Goal: Task Accomplishment & Management: Manage account settings

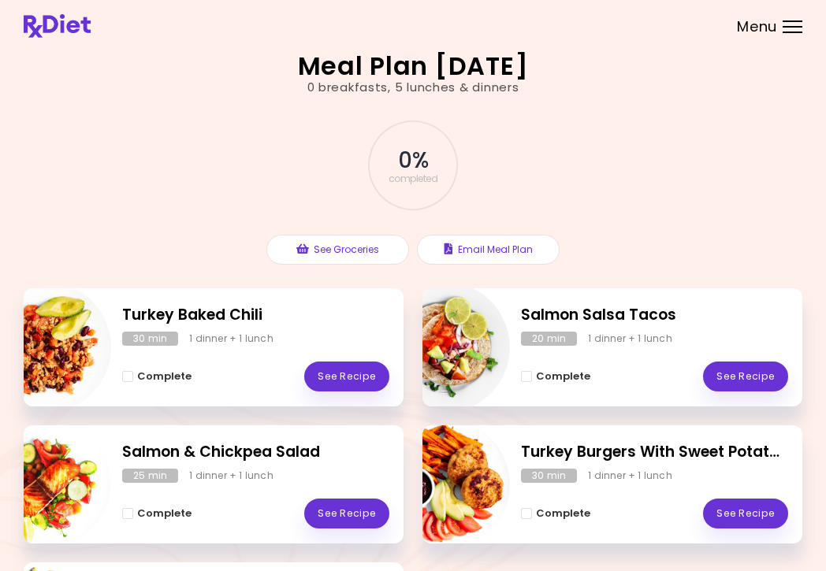
click at [785, 30] on div "Menu" at bounding box center [793, 26] width 20 height 13
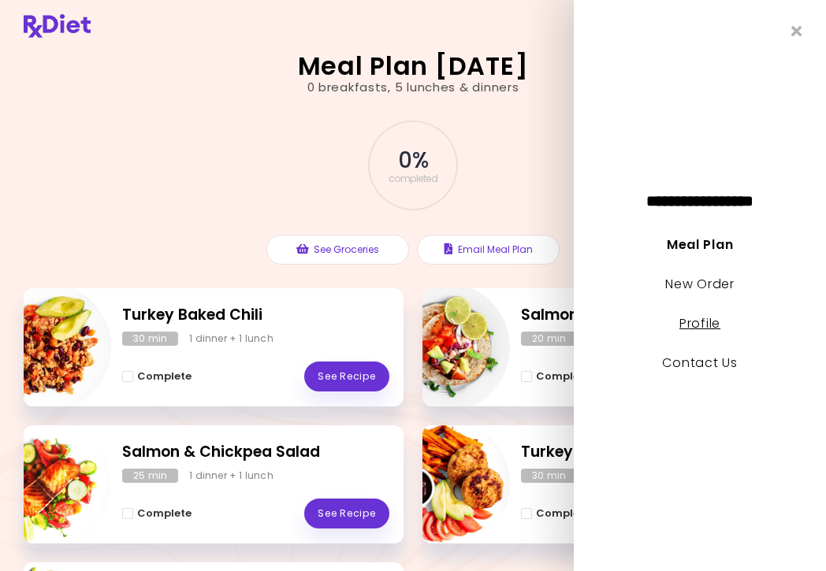
click at [708, 324] on link "Profile" at bounding box center [699, 323] width 41 height 18
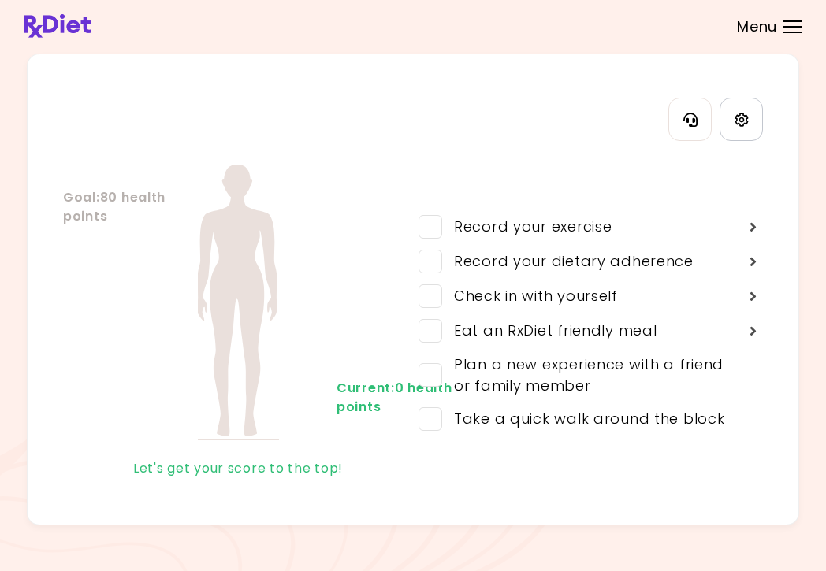
click at [747, 119] on icon "Settings" at bounding box center [741, 119] width 13 height 13
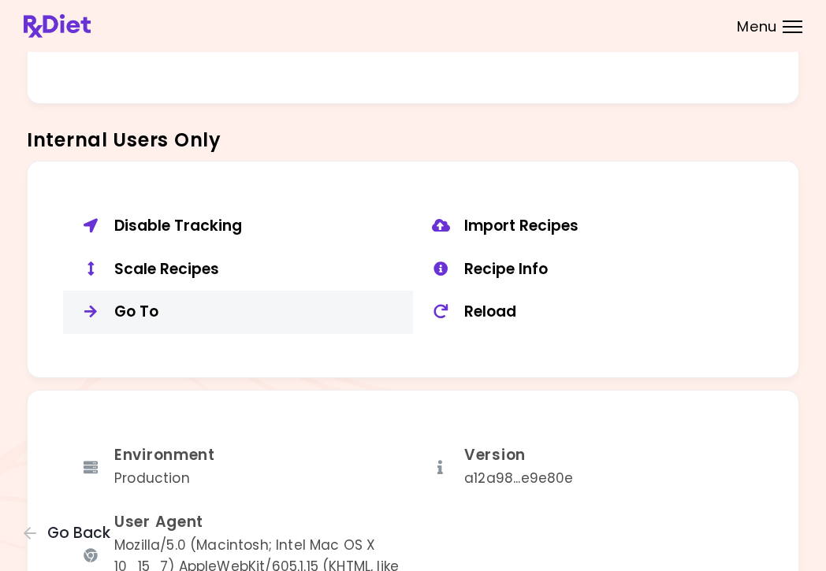
scroll to position [1102, 0]
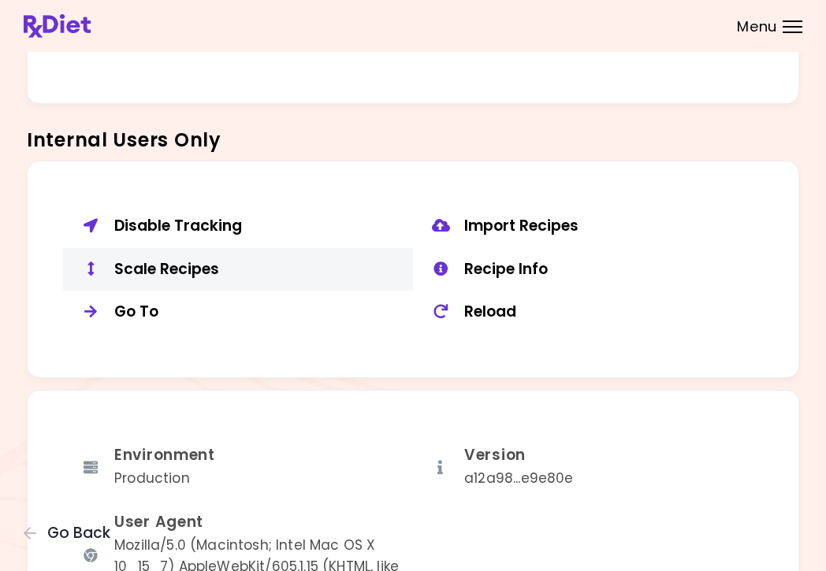
click at [210, 260] on div "Scale Recipes" at bounding box center [257, 270] width 287 height 20
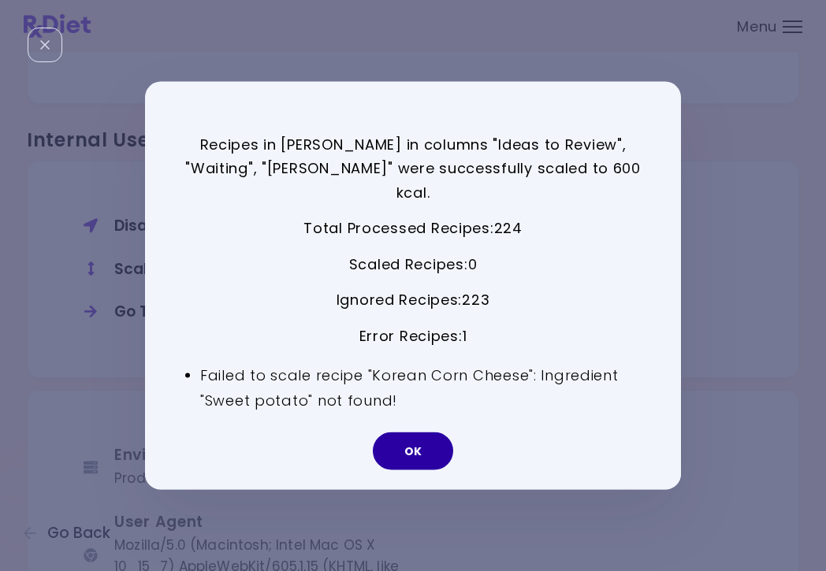
click at [406, 440] on button "OK" at bounding box center [413, 452] width 80 height 38
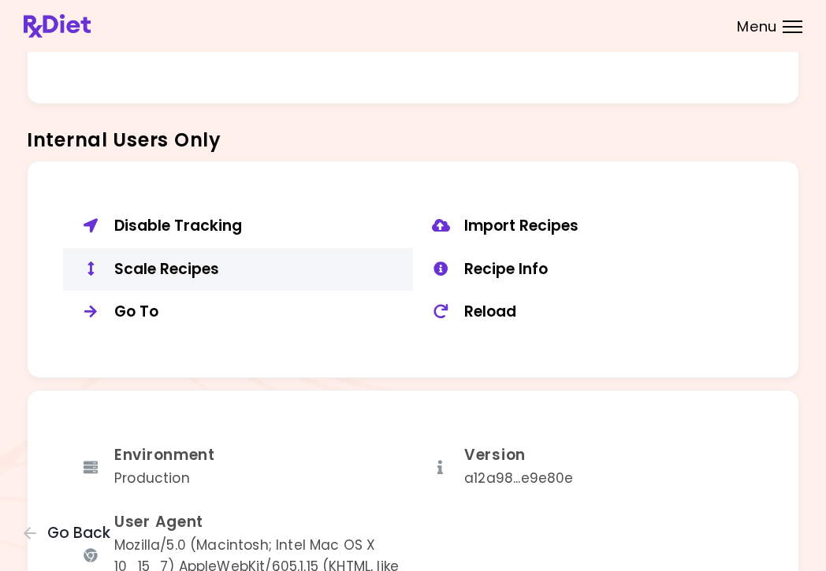
click at [147, 263] on div "Scale Recipes" at bounding box center [257, 270] width 287 height 20
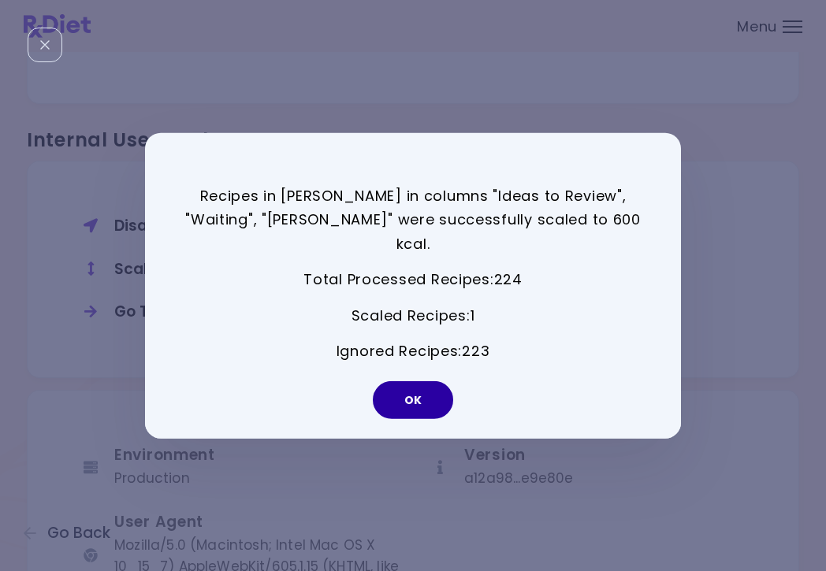
click at [422, 381] on button "OK" at bounding box center [413, 400] width 80 height 38
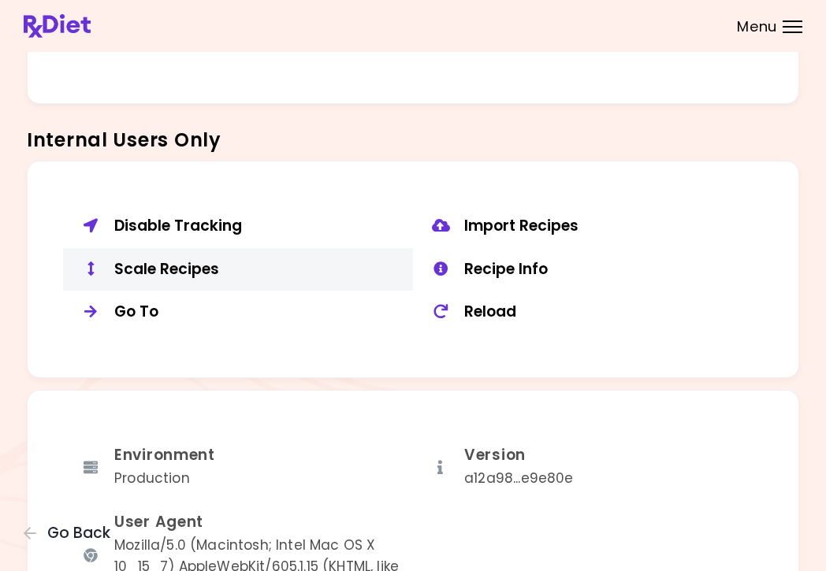
click at [151, 260] on div "Scale Recipes" at bounding box center [257, 270] width 287 height 20
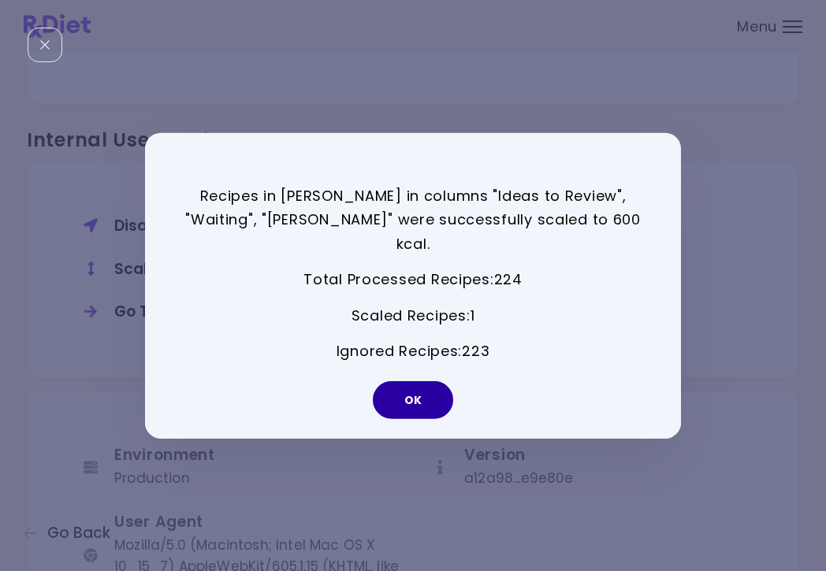
click at [412, 394] on button "OK" at bounding box center [413, 400] width 80 height 38
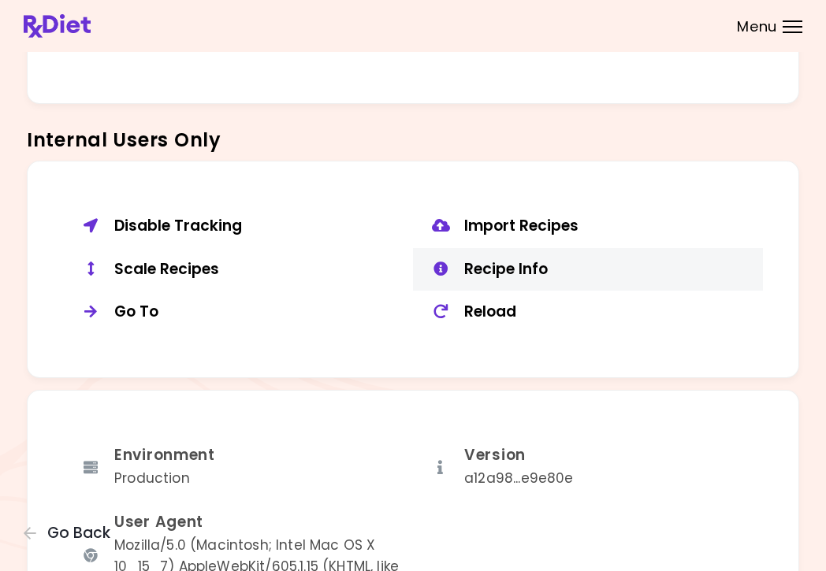
click at [533, 261] on div "Recipe Info" at bounding box center [607, 270] width 287 height 20
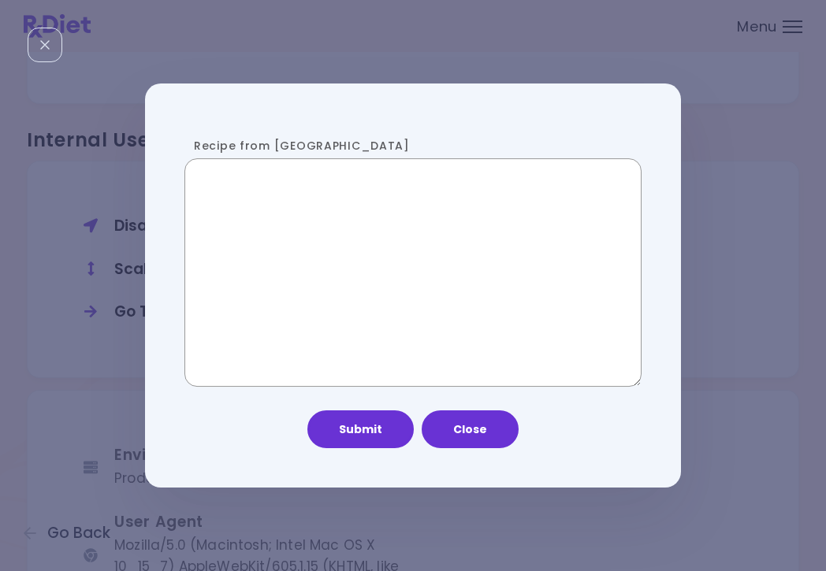
click at [365, 285] on textarea "Recipe from [GEOGRAPHIC_DATA]" at bounding box center [412, 272] width 457 height 229
paste textarea "**********"
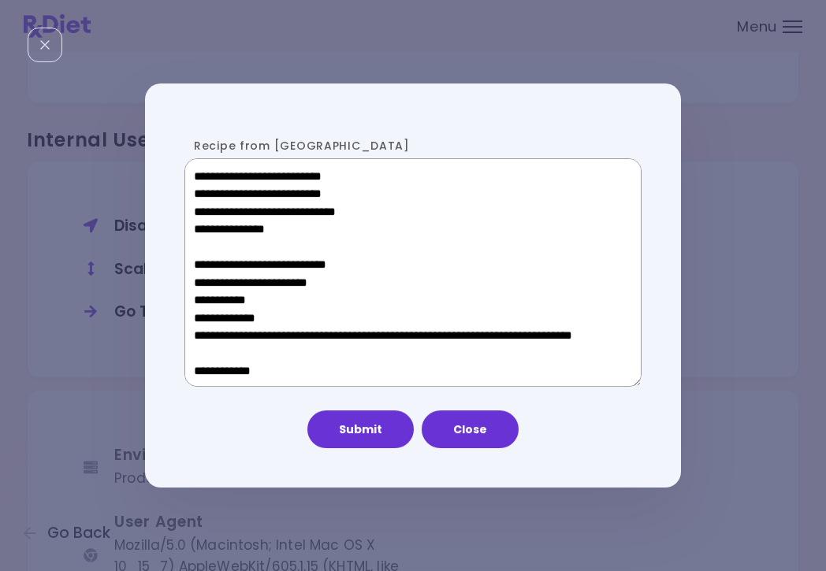
scroll to position [778, 0]
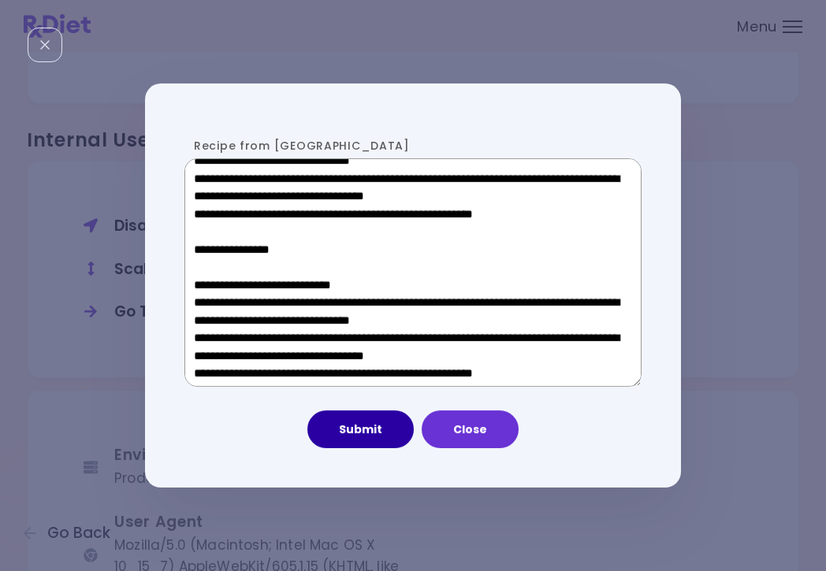
type textarea "**********"
click at [359, 430] on button "Submit" at bounding box center [360, 430] width 106 height 38
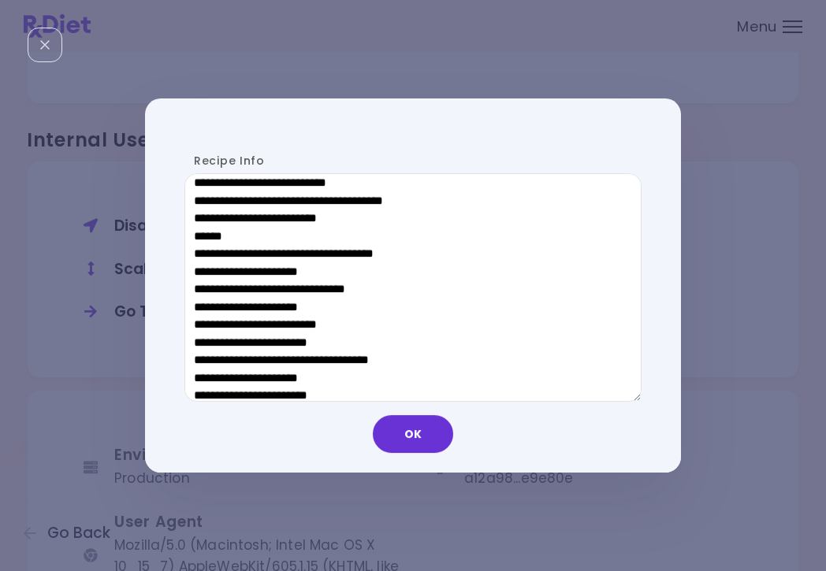
scroll to position [431, 0]
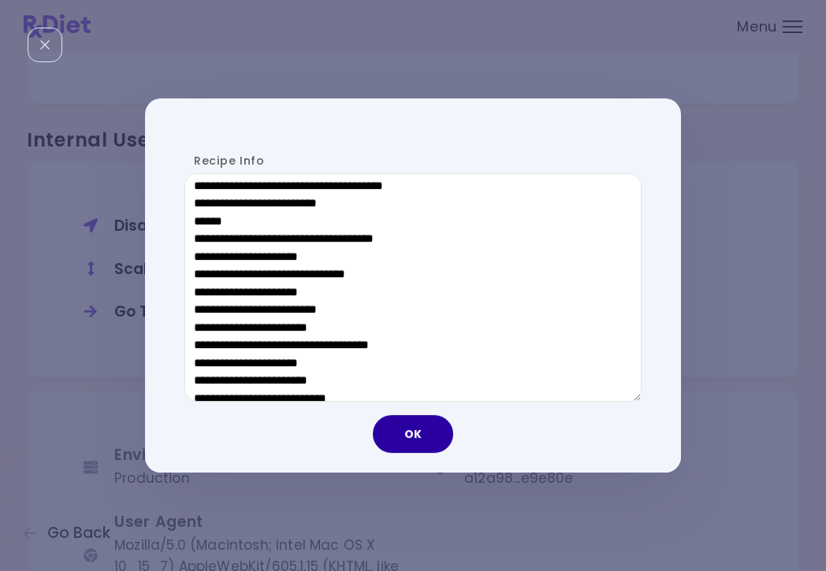
click at [417, 446] on button "OK" at bounding box center [413, 434] width 80 height 38
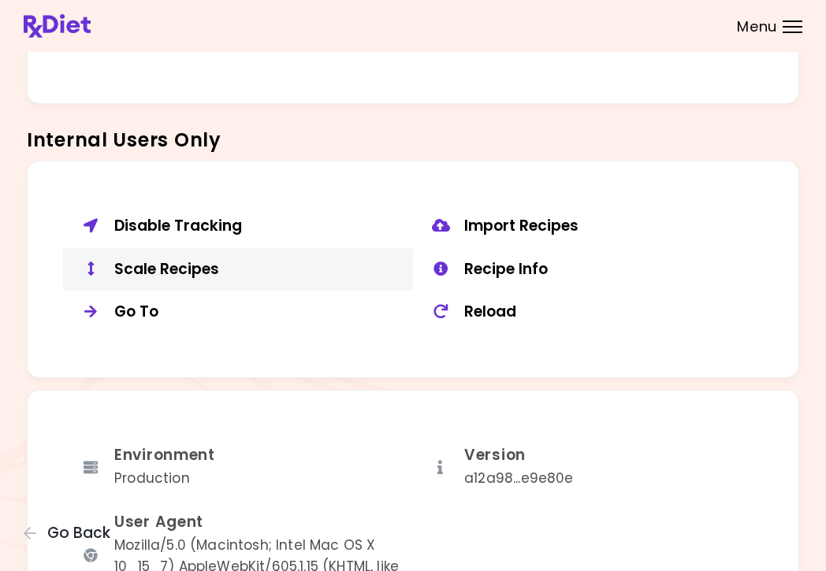
click at [148, 260] on div "Scale Recipes" at bounding box center [257, 270] width 287 height 20
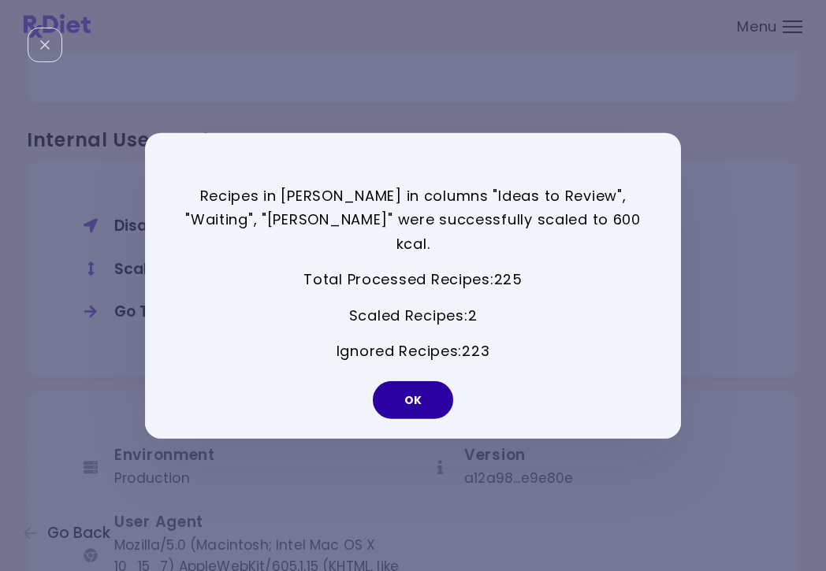
click at [416, 393] on button "OK" at bounding box center [413, 400] width 80 height 38
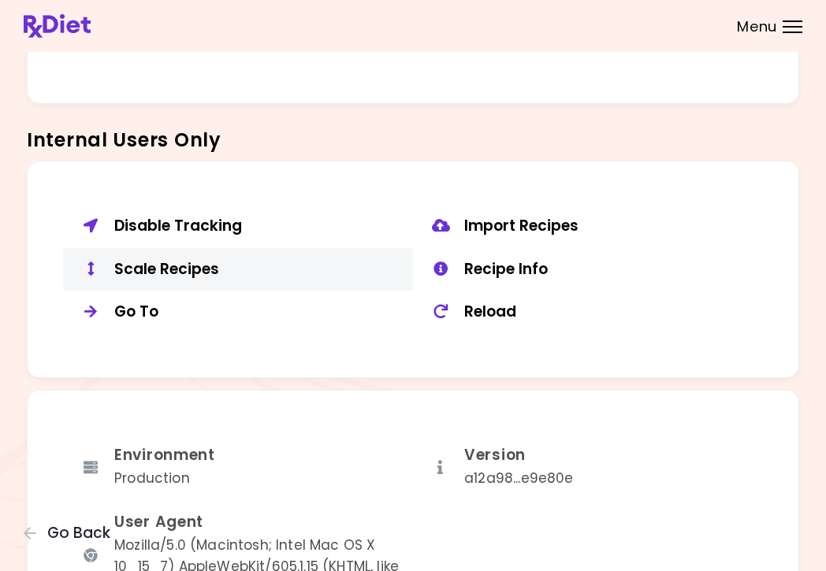
click at [157, 260] on div "Scale Recipes" at bounding box center [257, 270] width 287 height 20
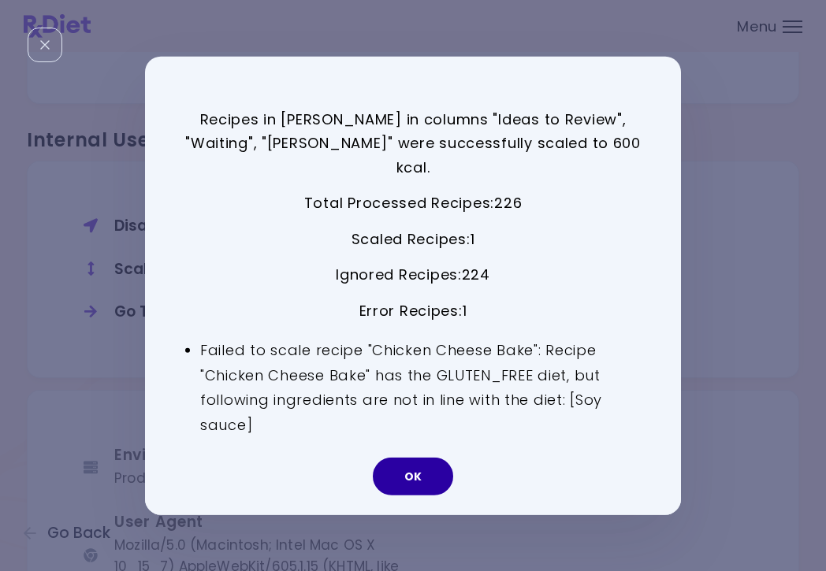
click at [422, 467] on button "OK" at bounding box center [413, 477] width 80 height 38
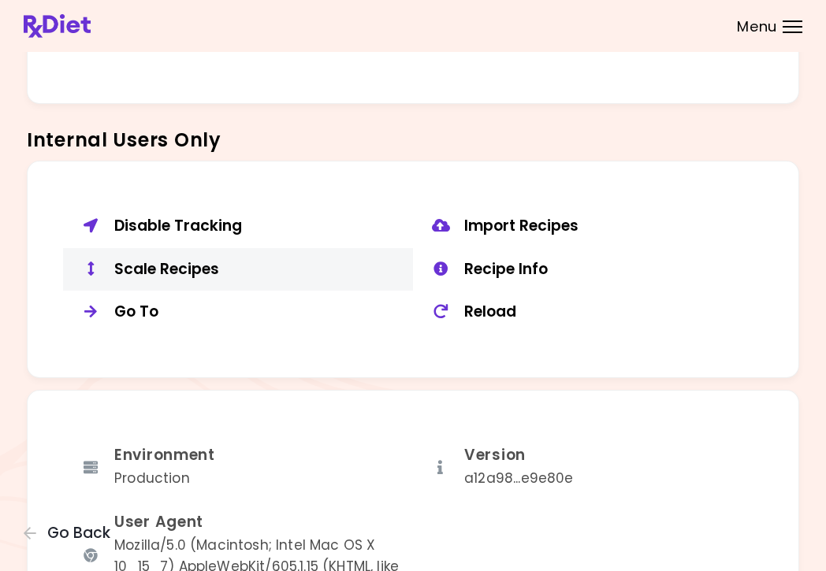
click at [204, 263] on div "Scale Recipes" at bounding box center [257, 270] width 287 height 20
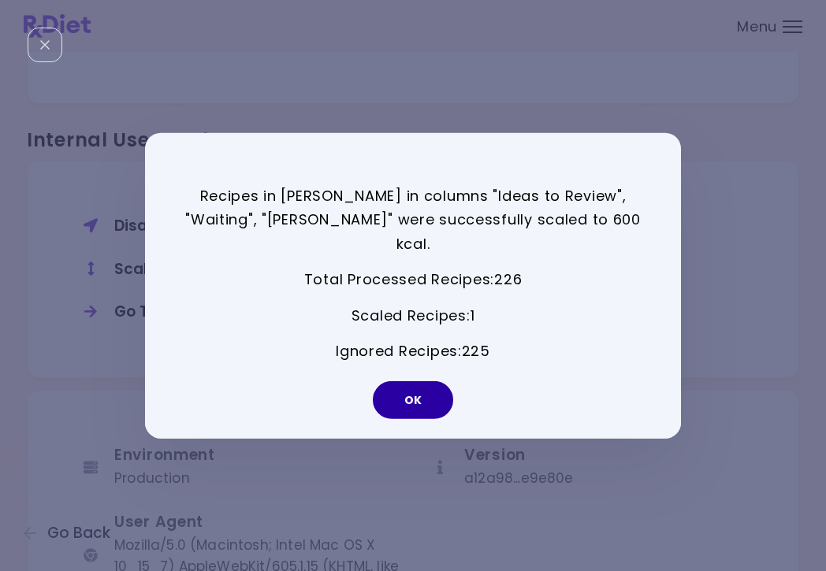
click at [415, 381] on button "OK" at bounding box center [413, 400] width 80 height 38
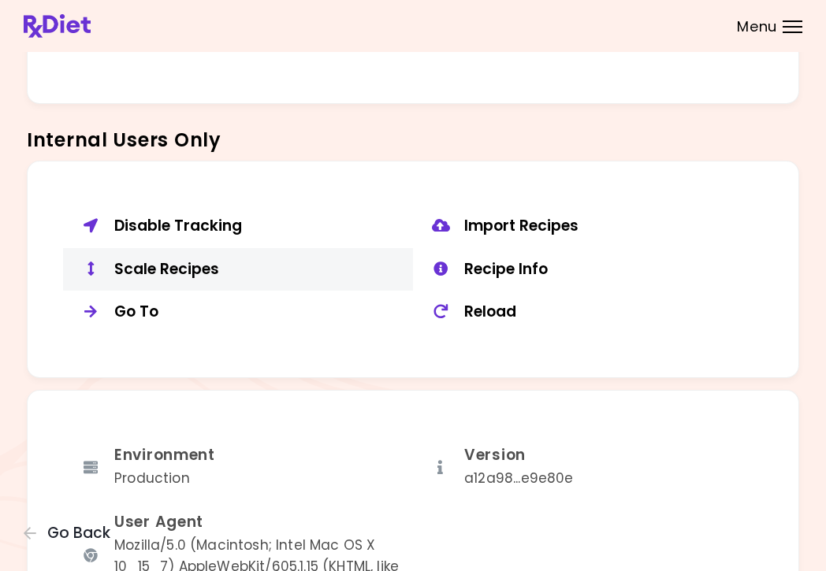
click at [195, 277] on button "Scale Recipes" at bounding box center [238, 269] width 350 height 43
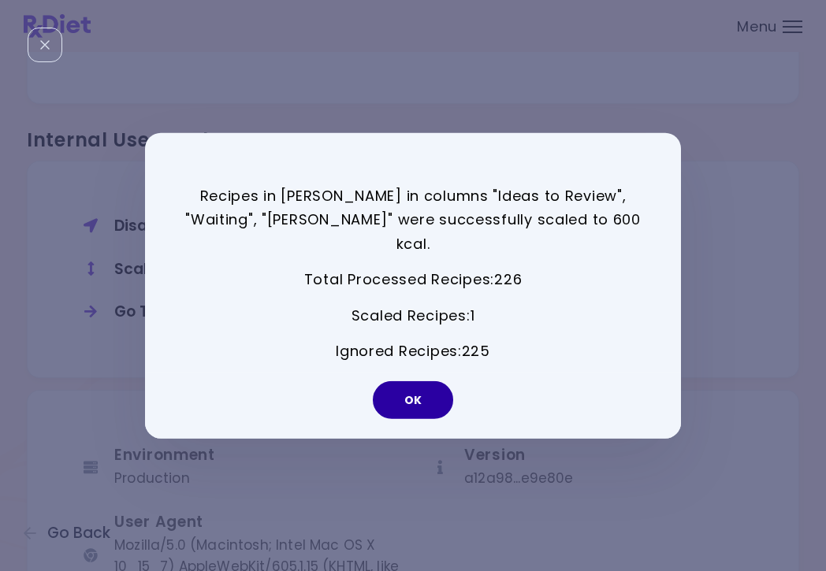
click at [428, 385] on button "OK" at bounding box center [413, 400] width 80 height 38
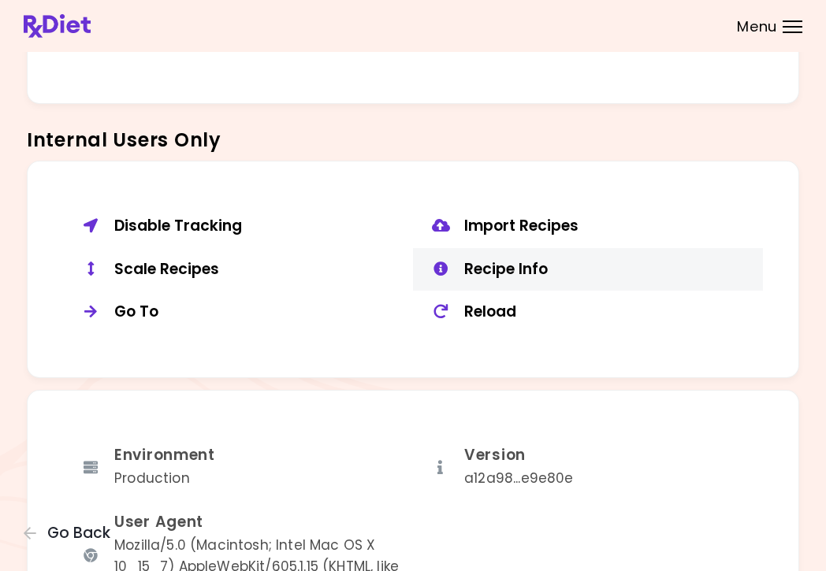
click at [525, 262] on div "Recipe Info" at bounding box center [607, 270] width 287 height 20
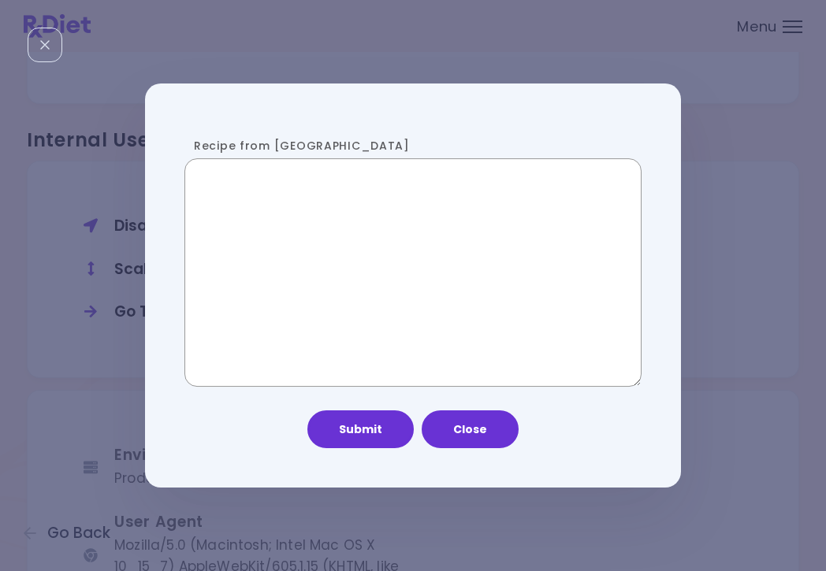
click at [218, 288] on textarea "Recipe from [GEOGRAPHIC_DATA]" at bounding box center [412, 272] width 457 height 229
paste textarea "**********"
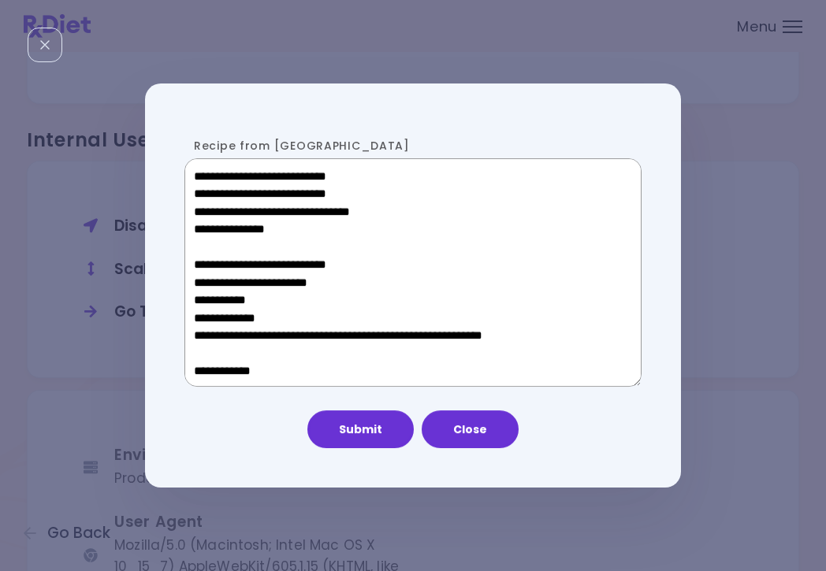
scroll to position [726, 0]
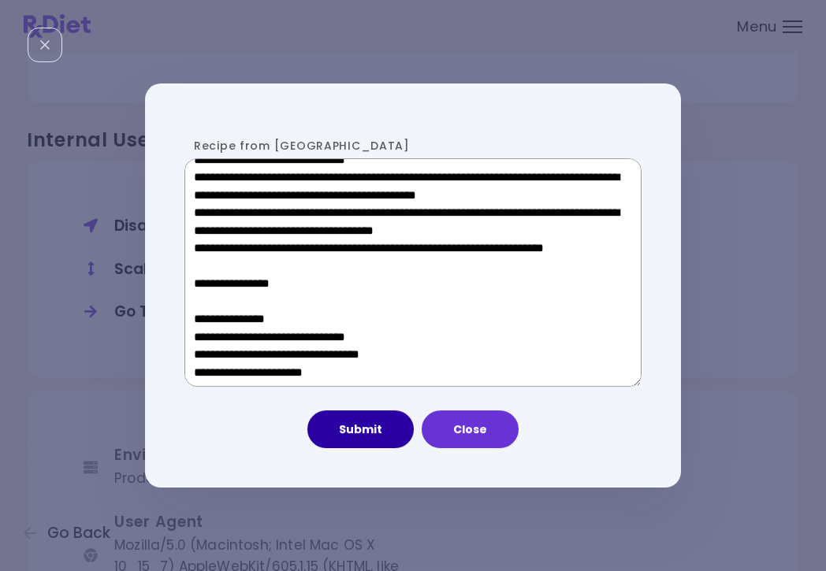
type textarea "**********"
click at [368, 433] on button "Submit" at bounding box center [360, 430] width 106 height 38
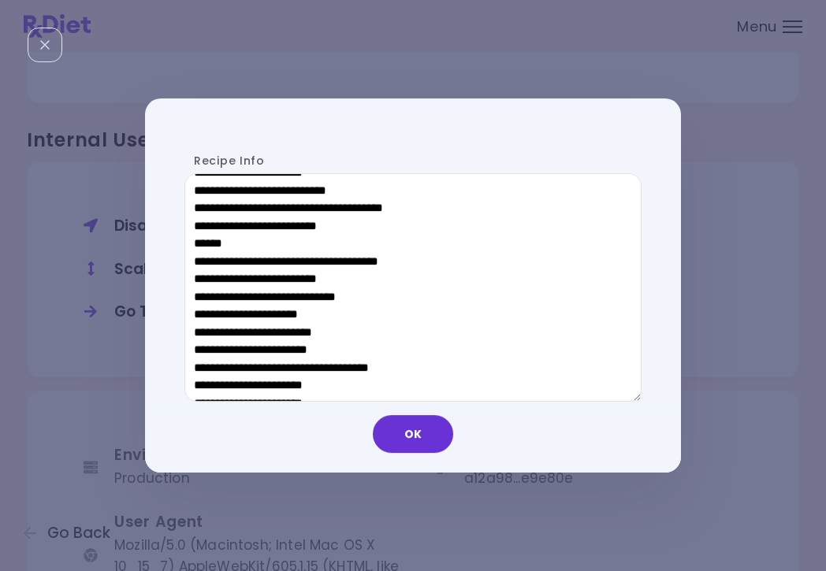
scroll to position [620, 0]
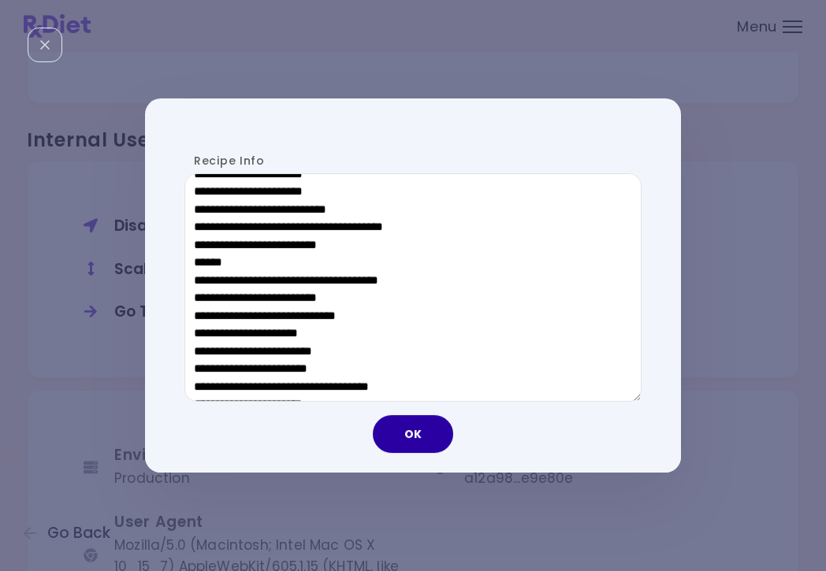
click at [402, 447] on button "OK" at bounding box center [413, 434] width 80 height 38
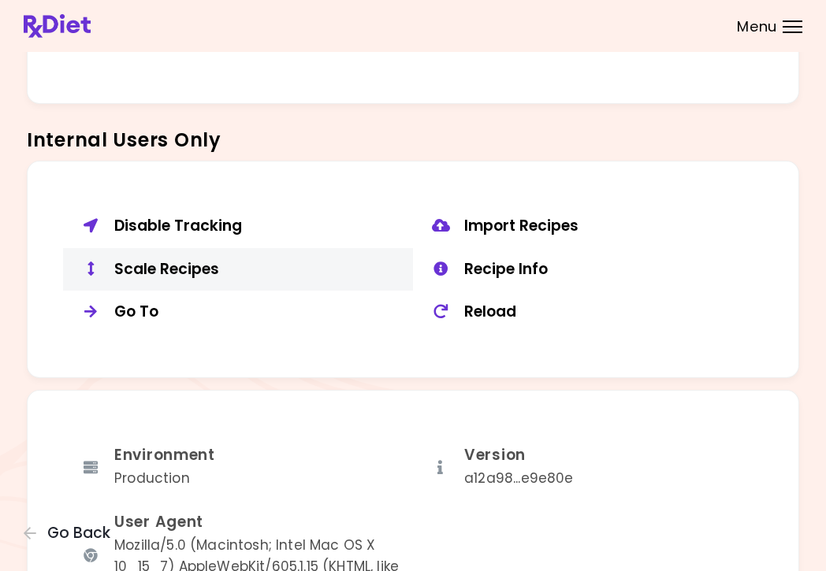
click at [121, 260] on div "Scale Recipes" at bounding box center [257, 270] width 287 height 20
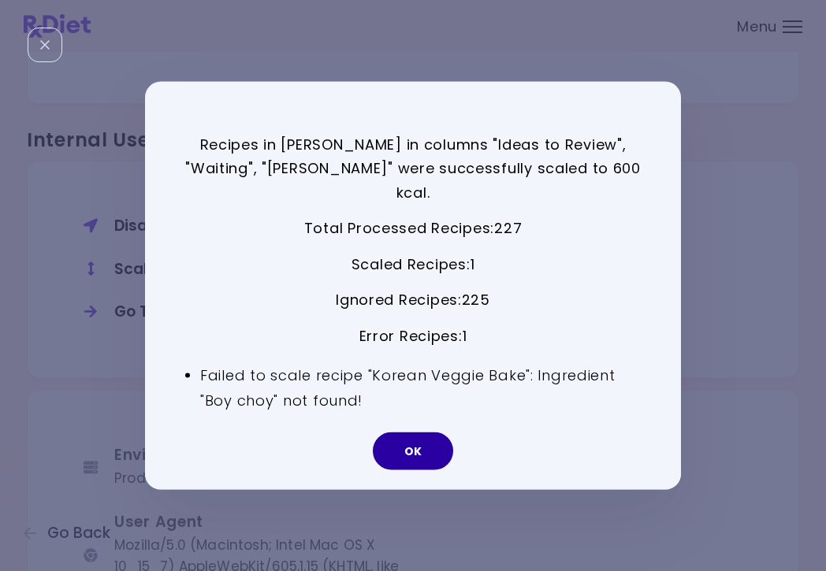
click at [408, 440] on button "OK" at bounding box center [413, 452] width 80 height 38
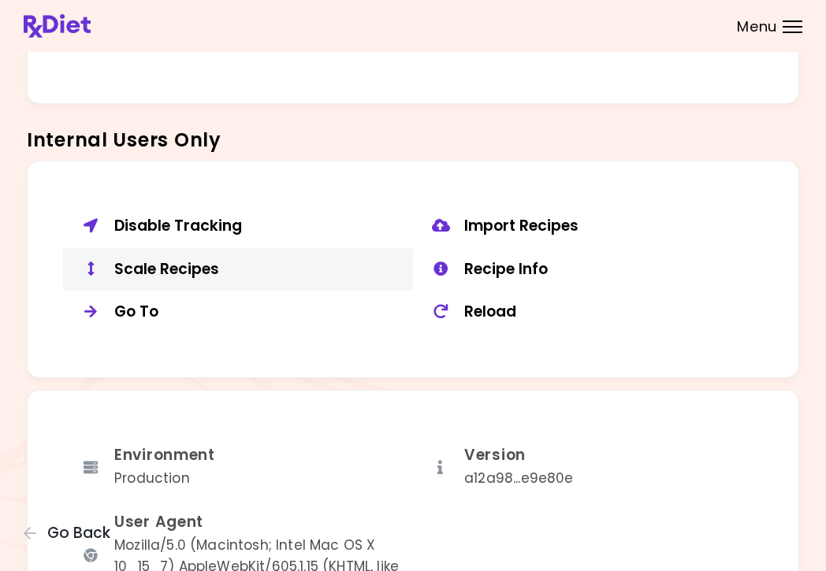
click at [204, 263] on div "Scale Recipes" at bounding box center [257, 270] width 287 height 20
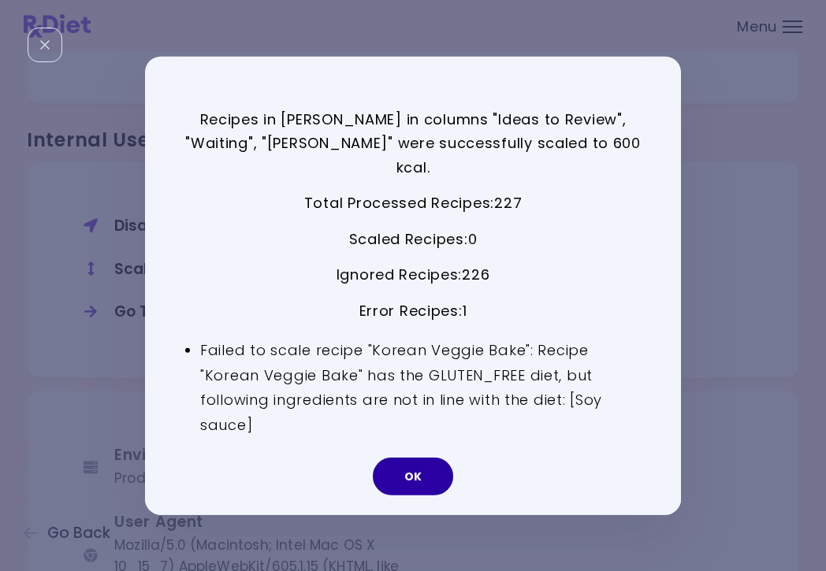
click at [425, 458] on button "OK" at bounding box center [413, 477] width 80 height 38
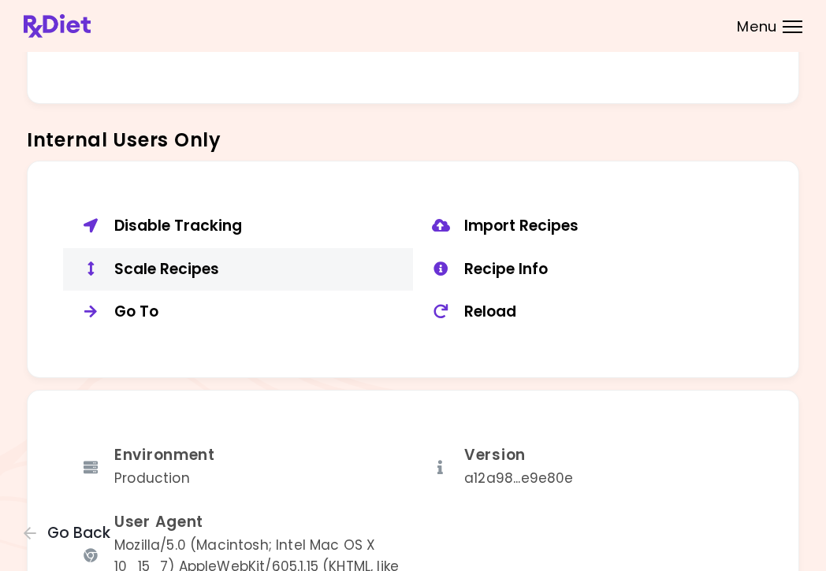
click at [195, 260] on div "Scale Recipes" at bounding box center [257, 270] width 287 height 20
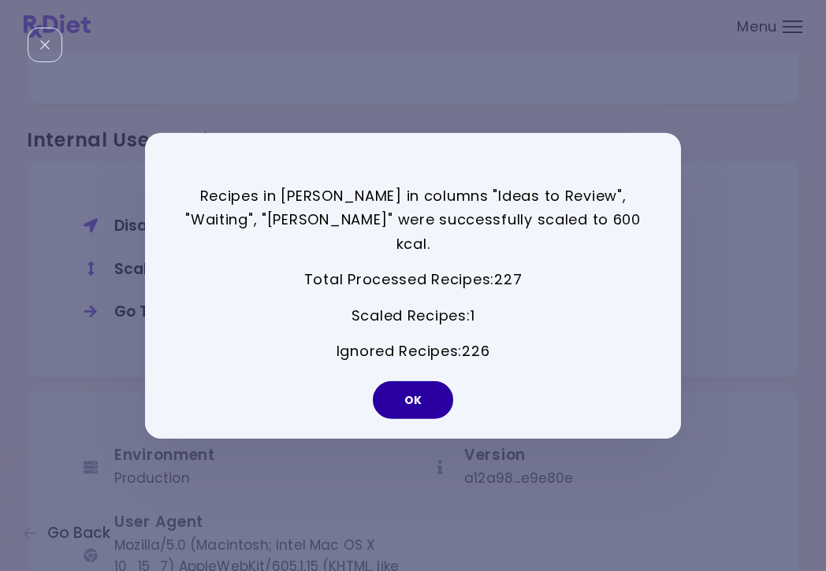
click at [402, 390] on button "OK" at bounding box center [413, 400] width 80 height 38
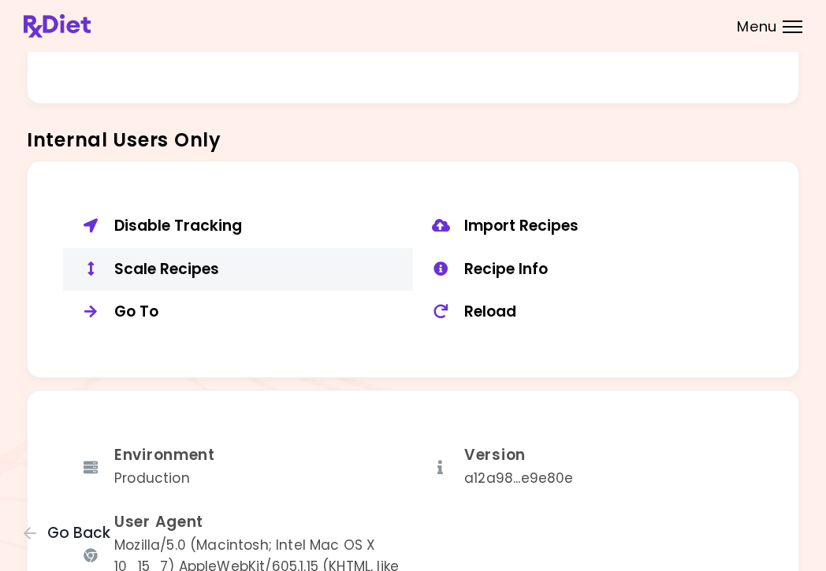
click at [207, 260] on div "Scale Recipes" at bounding box center [257, 270] width 287 height 20
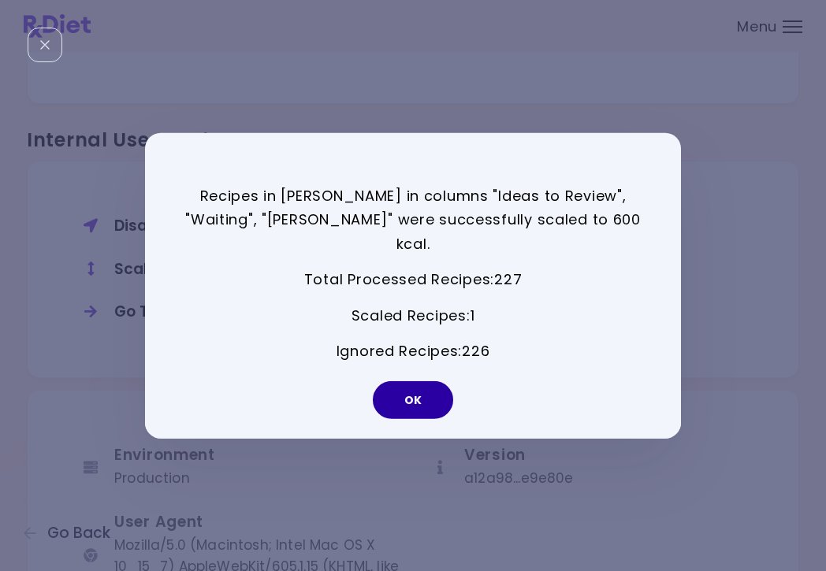
click at [434, 386] on button "OK" at bounding box center [413, 400] width 80 height 38
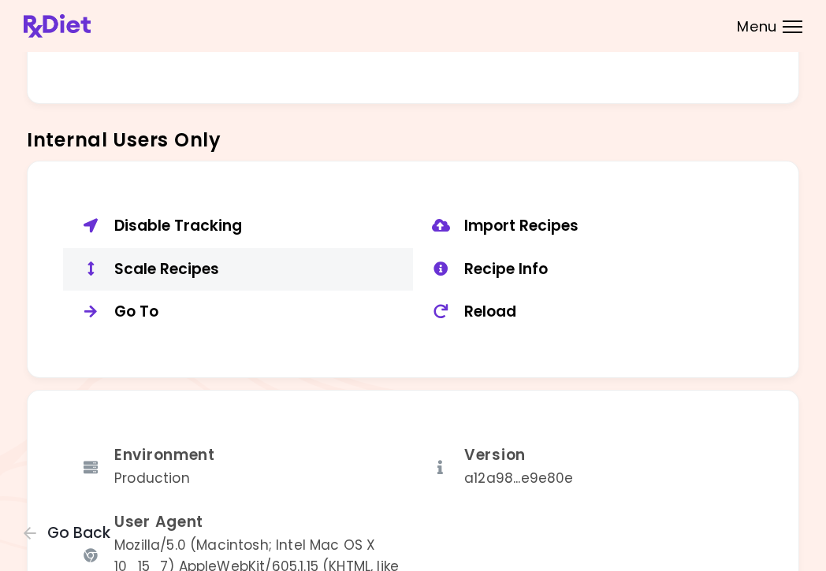
click at [215, 260] on div "Scale Recipes" at bounding box center [257, 270] width 287 height 20
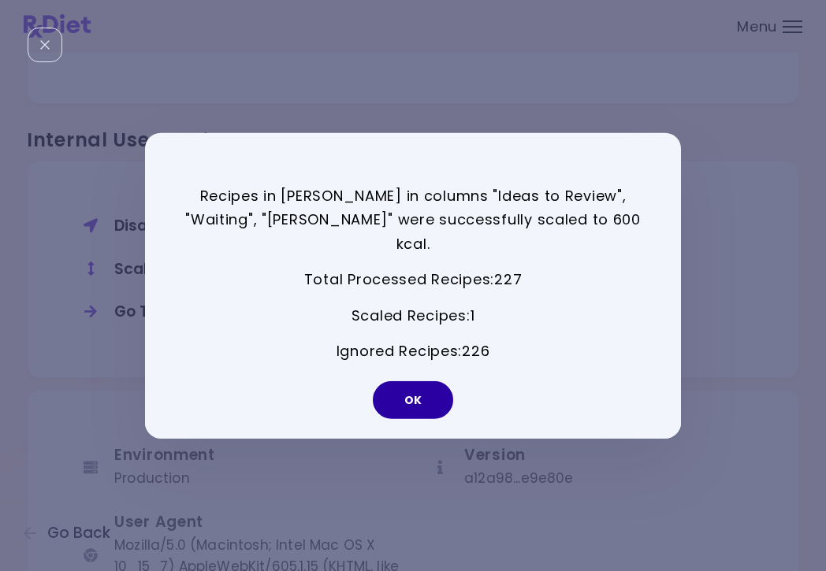
click at [421, 387] on button "OK" at bounding box center [413, 400] width 80 height 38
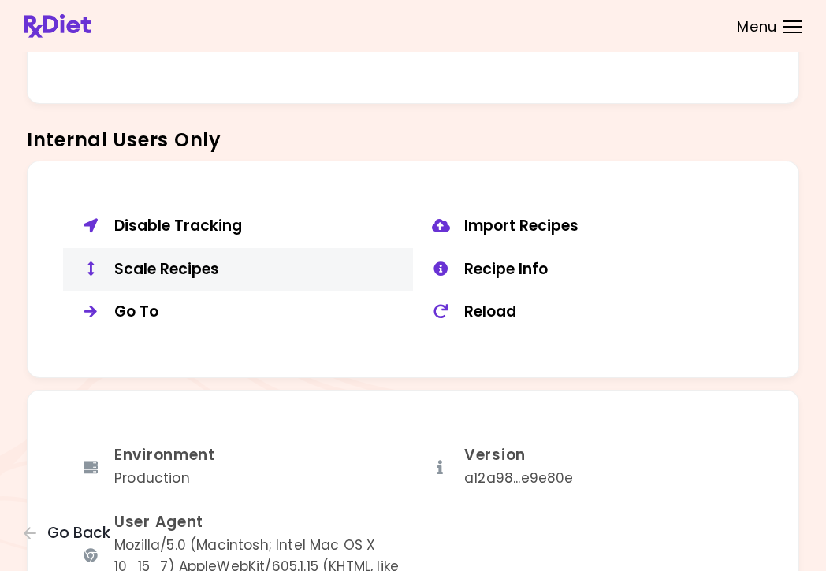
click at [192, 262] on div "Scale Recipes" at bounding box center [257, 270] width 287 height 20
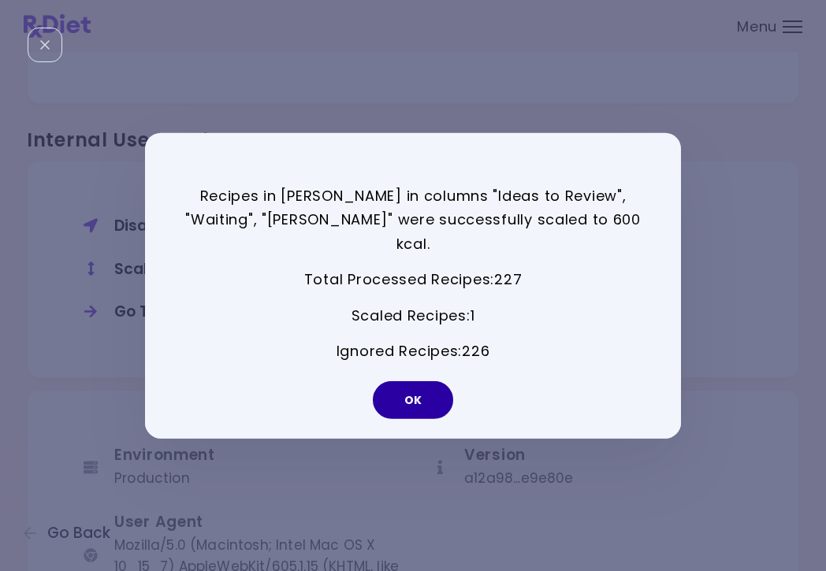
click at [435, 393] on button "OK" at bounding box center [413, 400] width 80 height 38
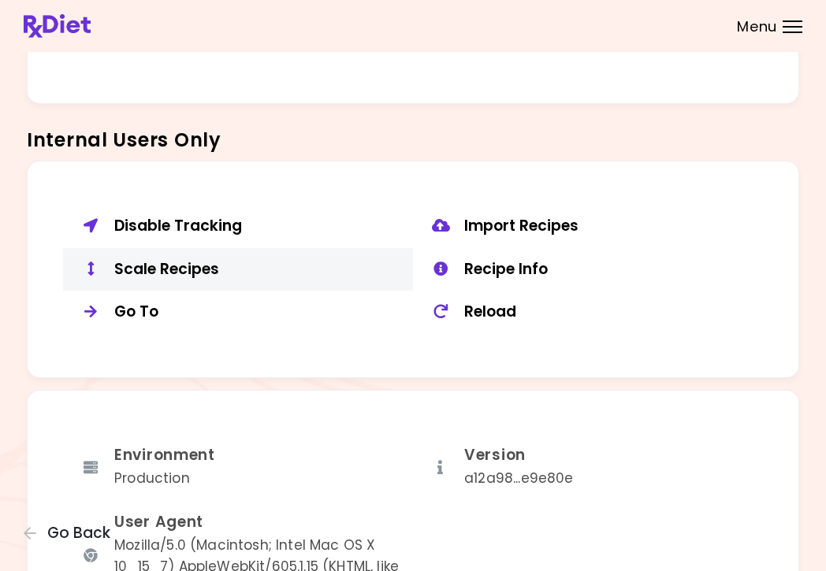
click at [164, 266] on div "Scale Recipes" at bounding box center [257, 270] width 287 height 20
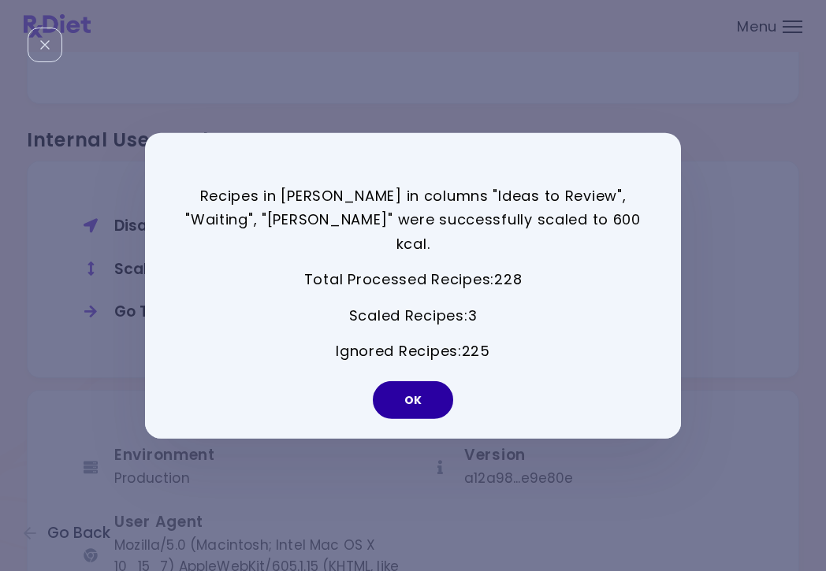
click at [422, 381] on button "OK" at bounding box center [413, 400] width 80 height 38
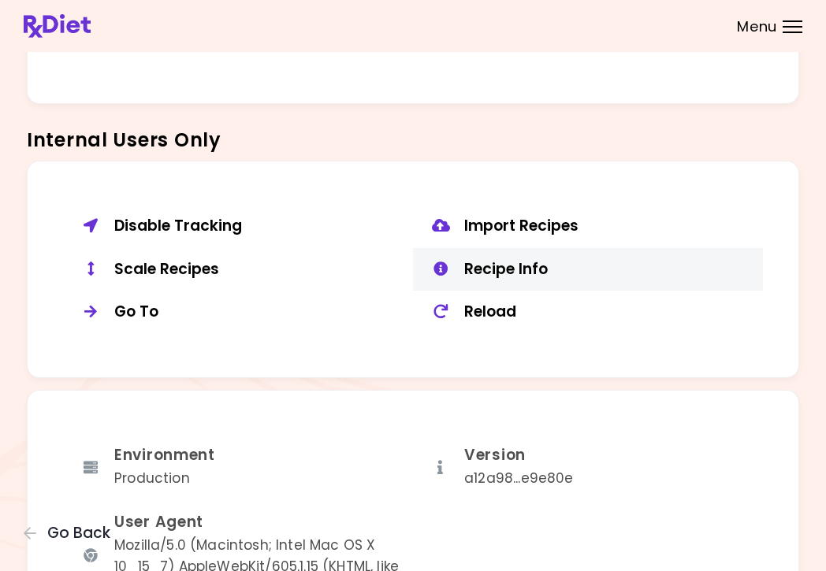
click at [533, 260] on div "Recipe Info" at bounding box center [607, 270] width 287 height 20
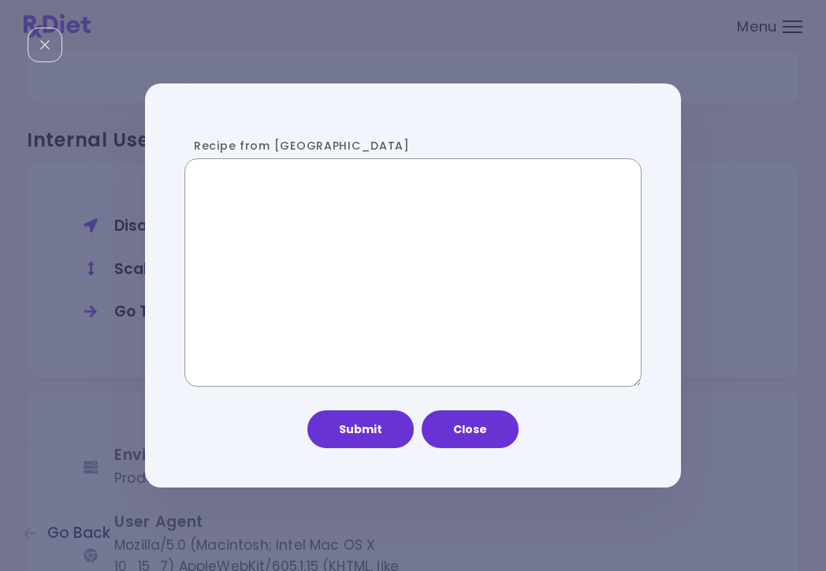
click at [363, 273] on textarea "Recipe from [GEOGRAPHIC_DATA]" at bounding box center [412, 272] width 457 height 229
paste textarea "**********"
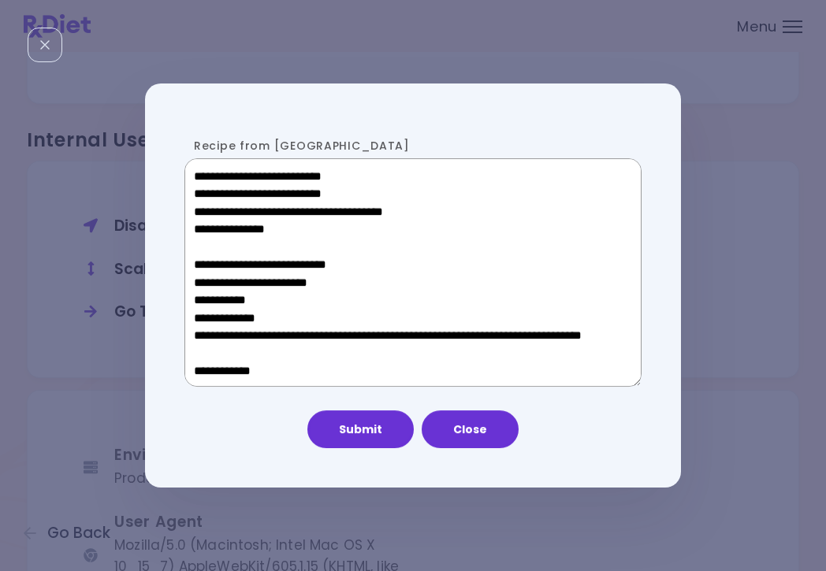
scroll to position [778, 0]
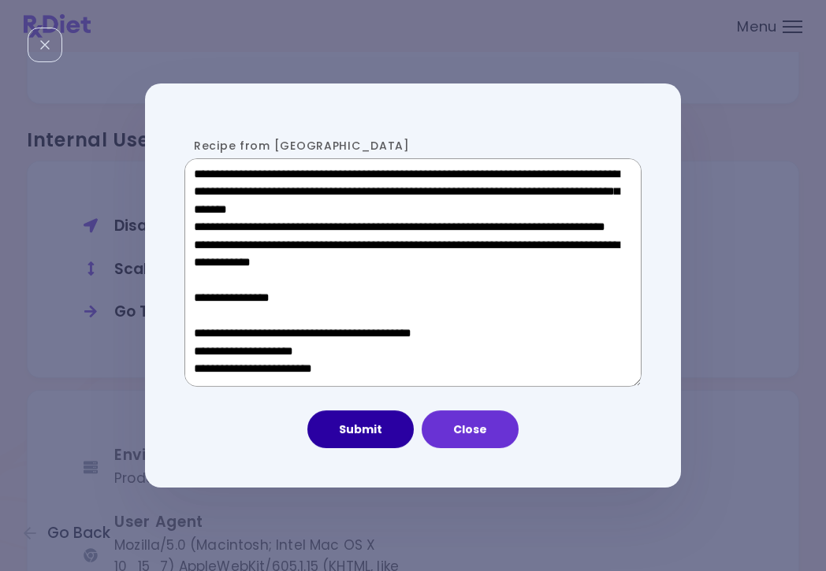
type textarea "**********"
click at [353, 430] on button "Submit" at bounding box center [360, 430] width 106 height 38
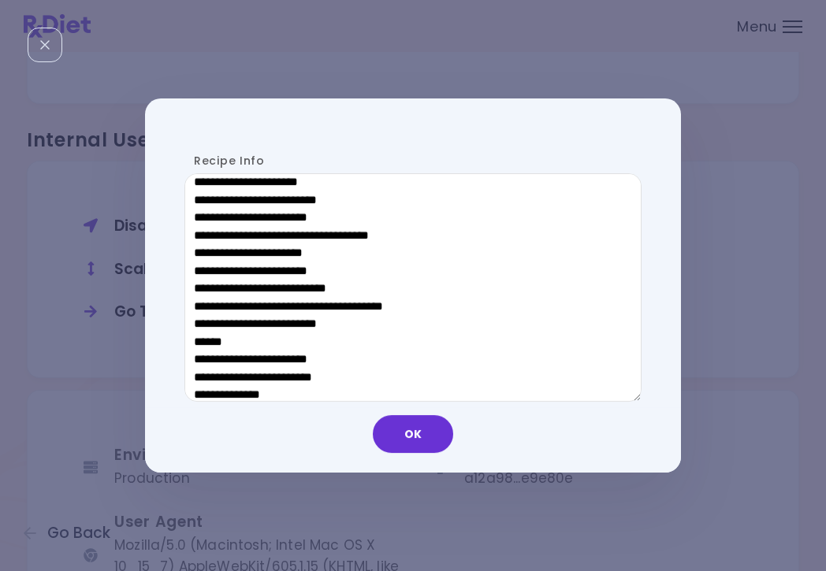
scroll to position [769, 0]
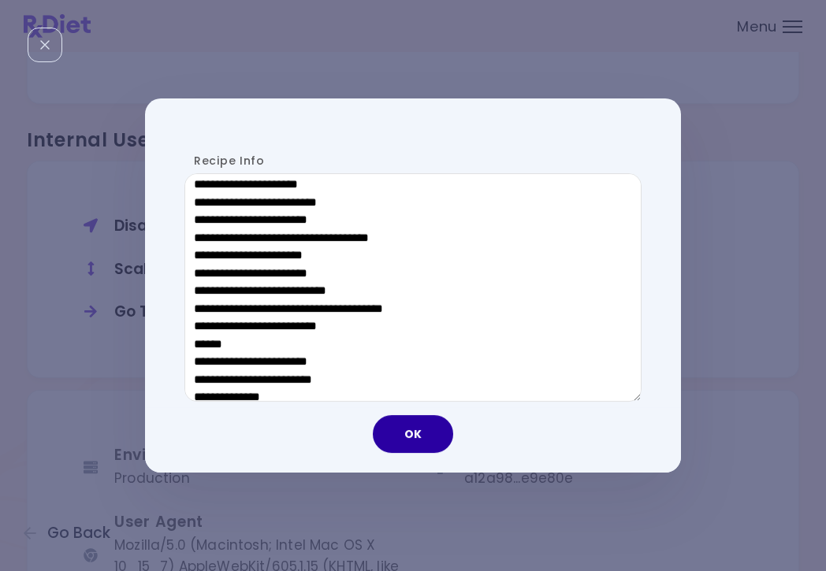
click at [415, 435] on button "OK" at bounding box center [413, 434] width 80 height 38
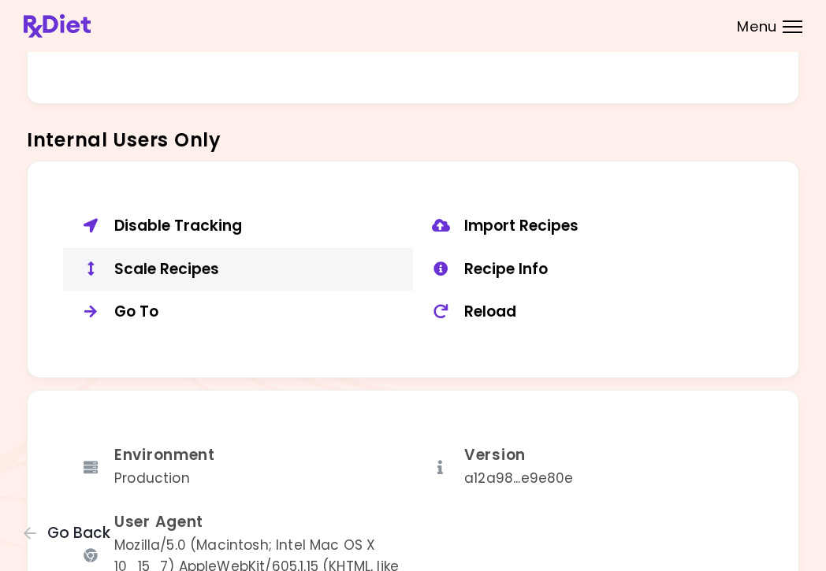
click at [166, 260] on div "Scale Recipes" at bounding box center [257, 270] width 287 height 20
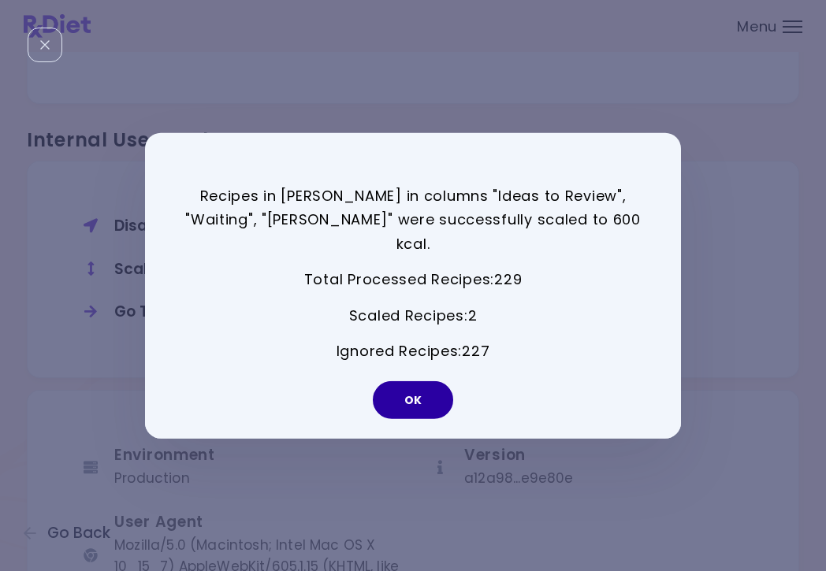
click at [422, 381] on button "OK" at bounding box center [413, 400] width 80 height 38
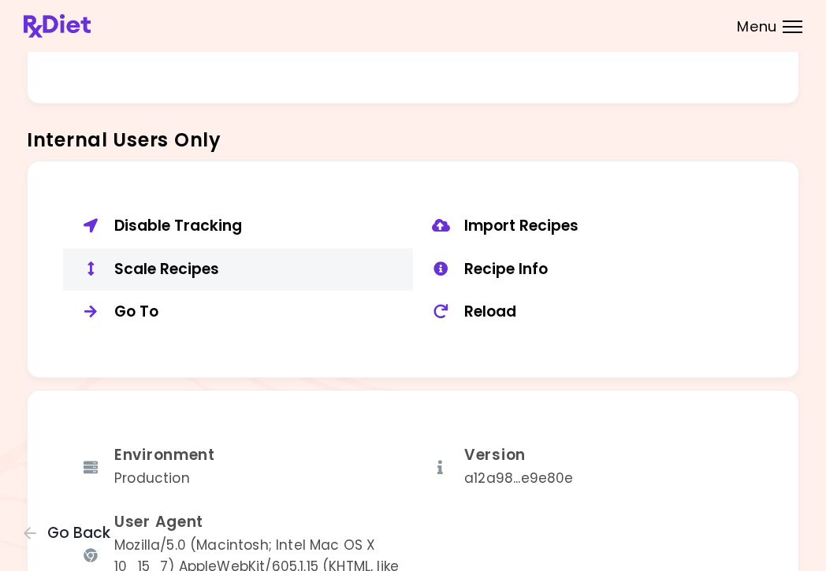
click at [158, 260] on div "Scale Recipes" at bounding box center [257, 270] width 287 height 20
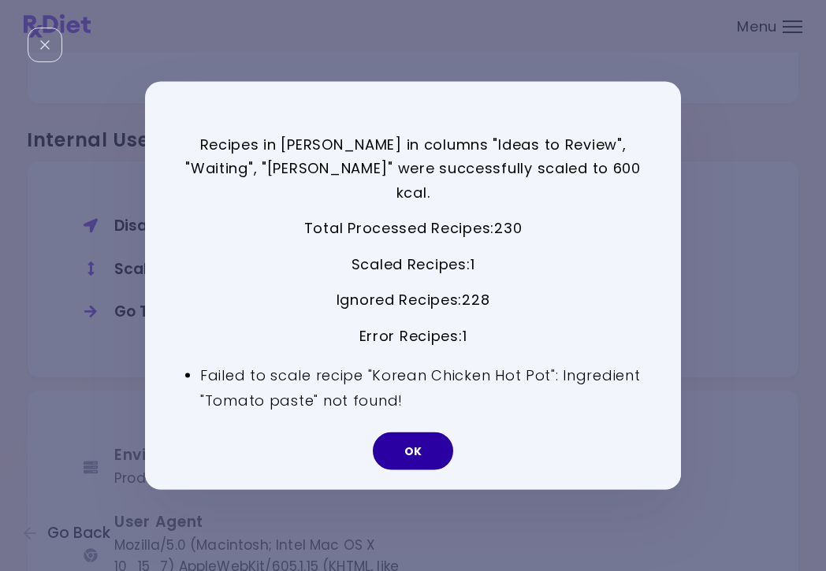
click at [419, 442] on button "OK" at bounding box center [413, 452] width 80 height 38
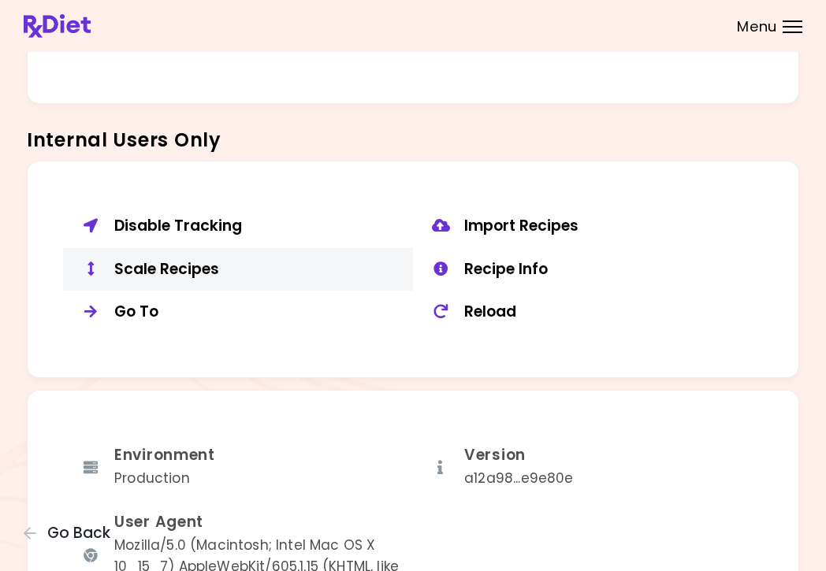
click at [207, 271] on button "Scale Recipes" at bounding box center [238, 269] width 350 height 43
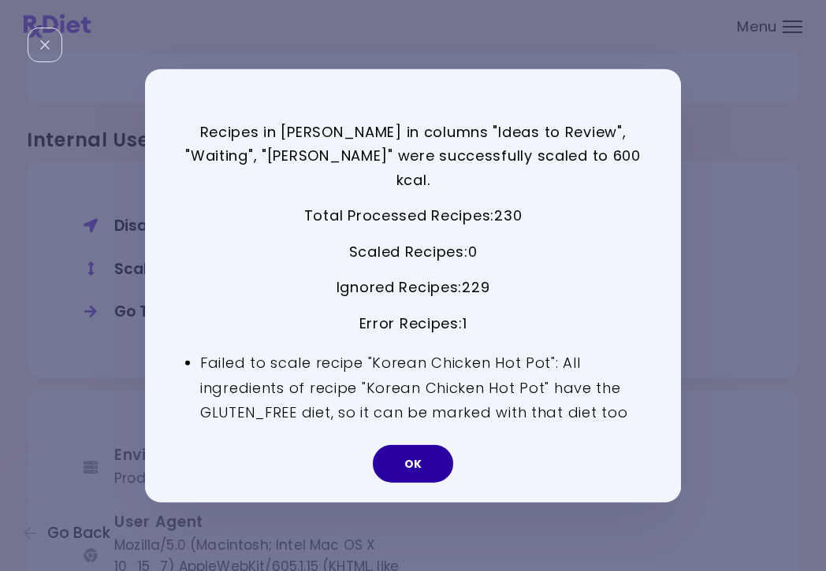
click at [425, 450] on button "OK" at bounding box center [413, 464] width 80 height 38
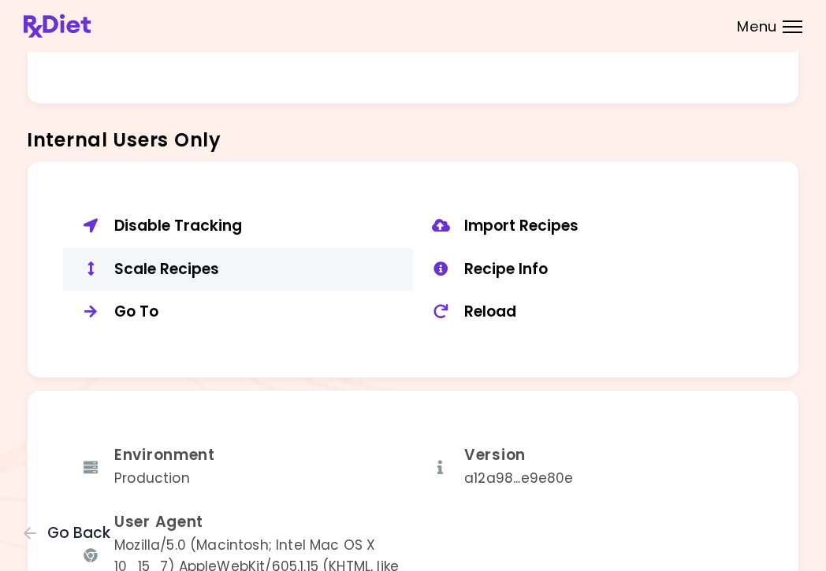
click at [206, 261] on div "Scale Recipes" at bounding box center [257, 270] width 287 height 20
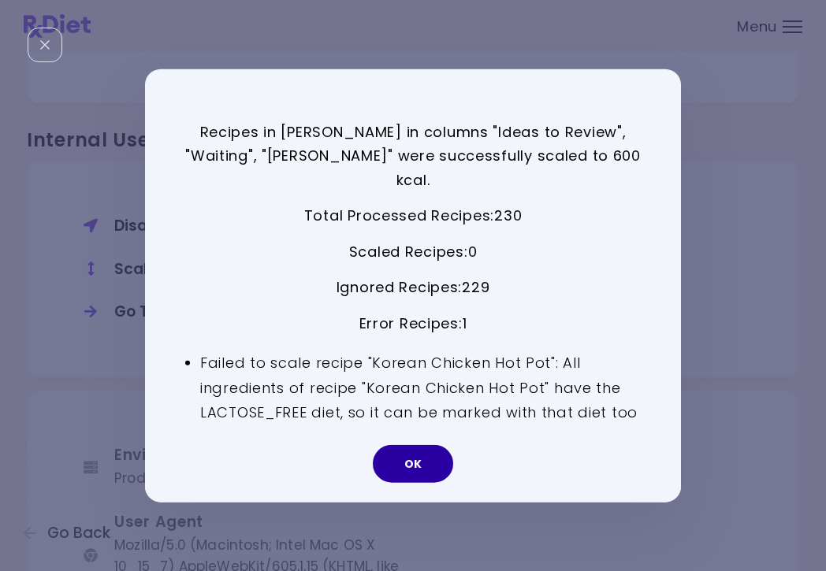
click at [414, 445] on button "OK" at bounding box center [413, 464] width 80 height 38
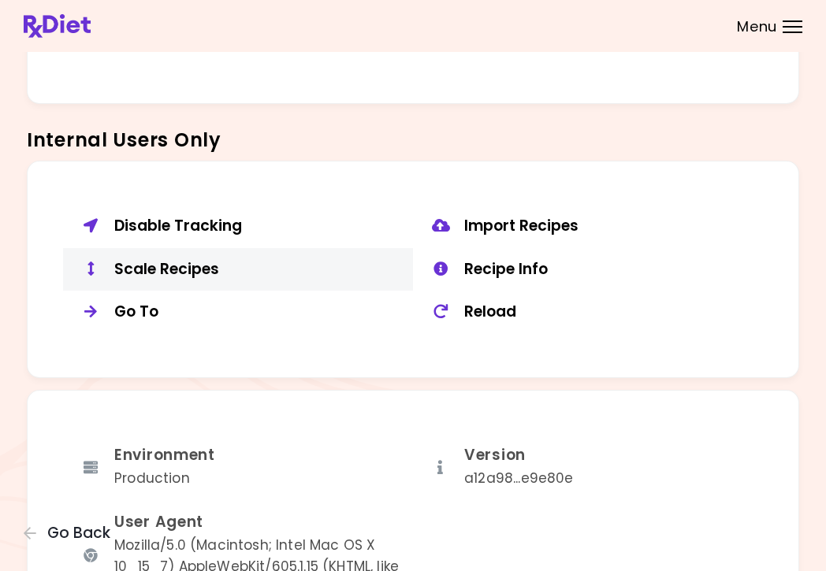
click at [219, 260] on div "Scale Recipes" at bounding box center [257, 270] width 287 height 20
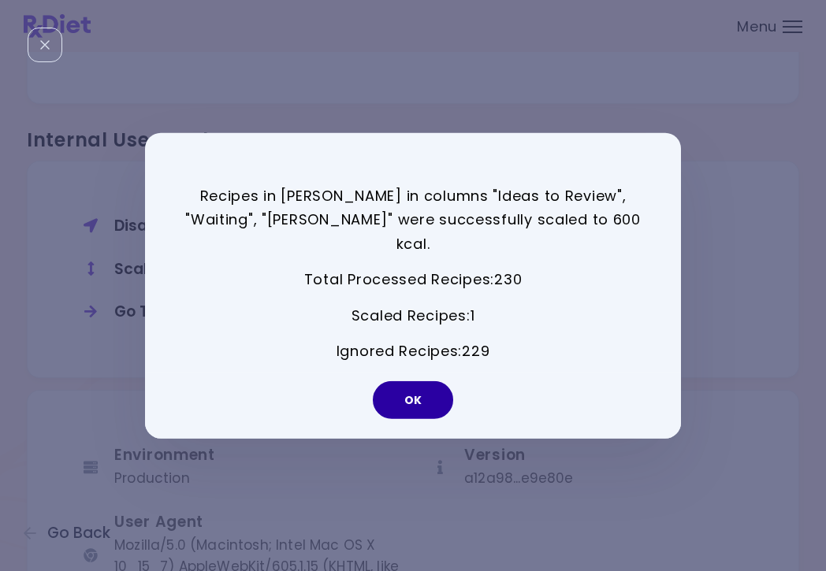
click at [422, 385] on button "OK" at bounding box center [413, 400] width 80 height 38
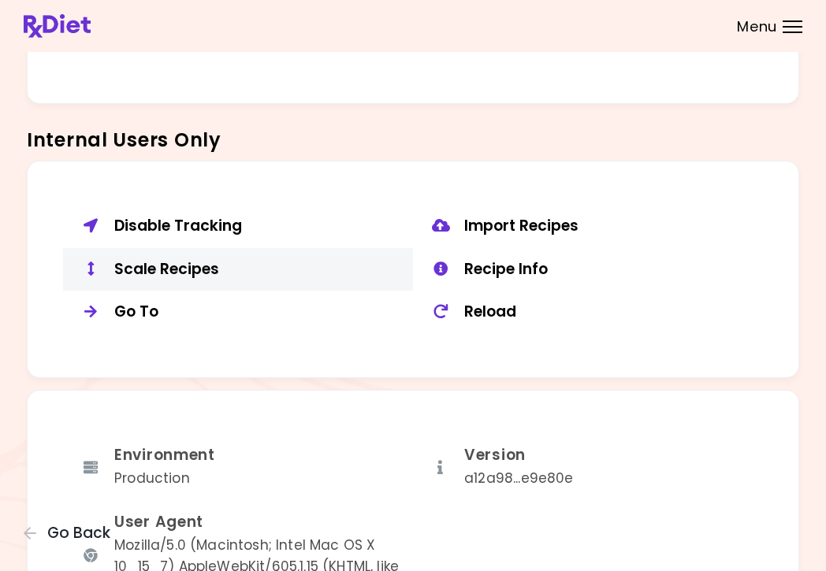
click at [191, 265] on div "Scale Recipes" at bounding box center [257, 270] width 287 height 20
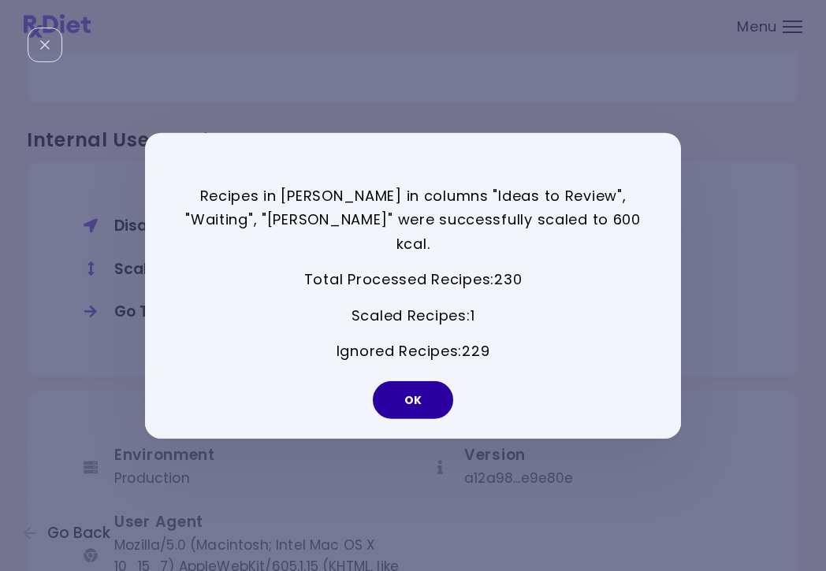
click at [431, 387] on button "OK" at bounding box center [413, 400] width 80 height 38
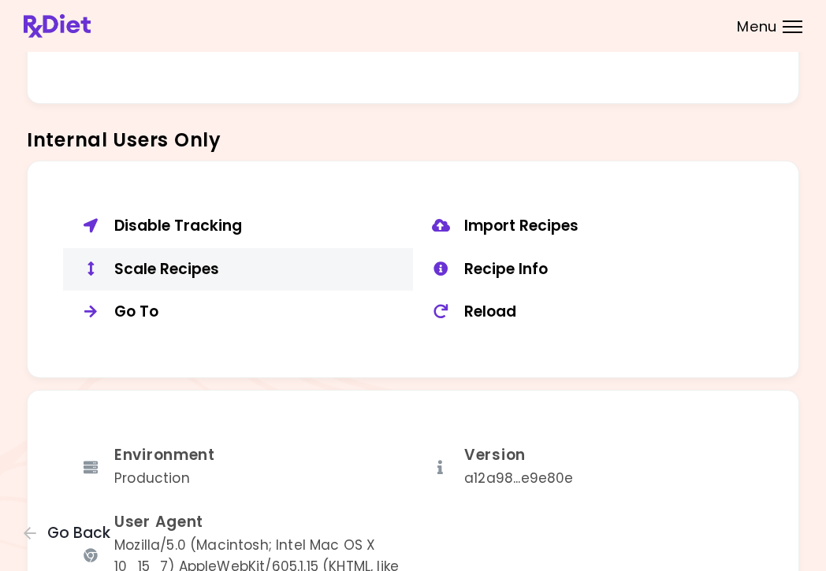
click at [199, 260] on div "Scale Recipes" at bounding box center [257, 270] width 287 height 20
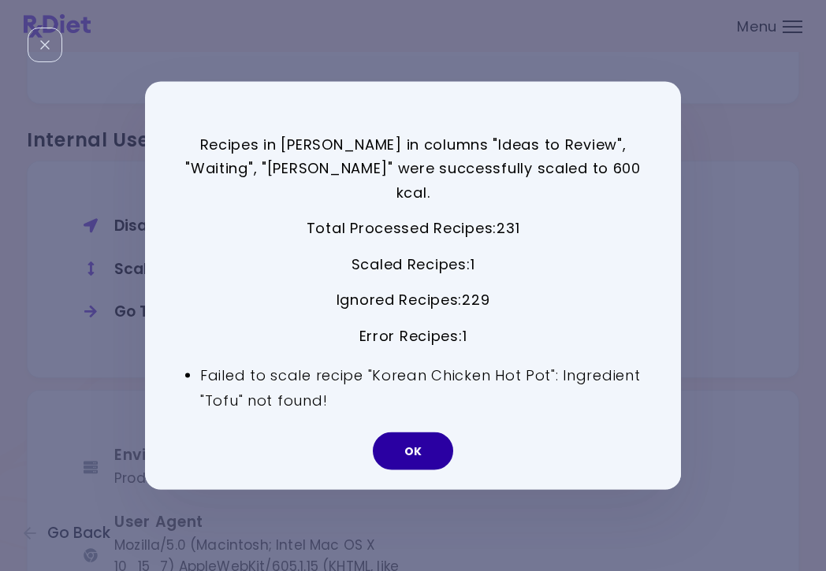
click at [415, 435] on button "OK" at bounding box center [413, 452] width 80 height 38
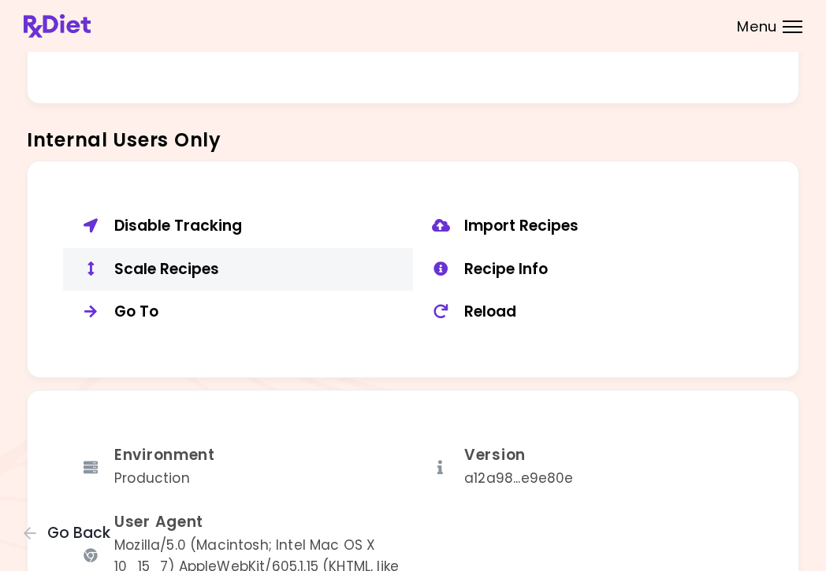
click at [145, 262] on div "Scale Recipes" at bounding box center [257, 270] width 287 height 20
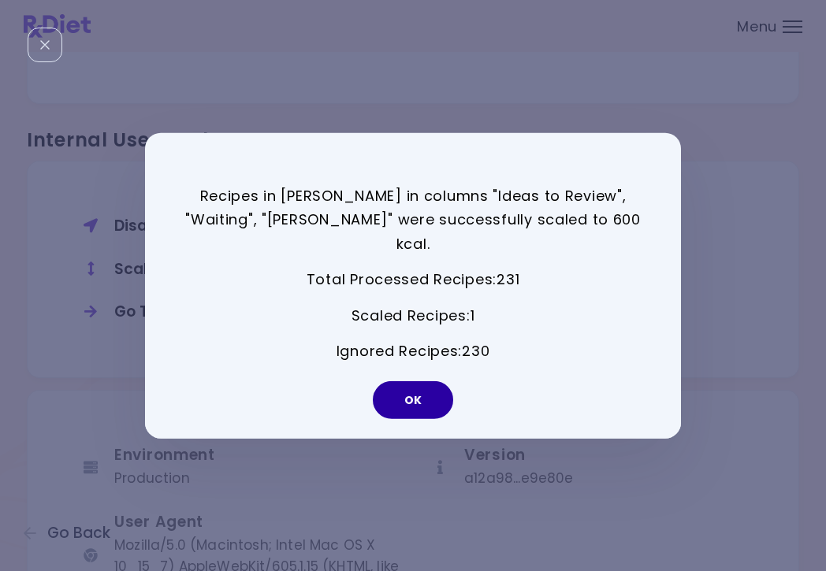
click at [423, 381] on button "OK" at bounding box center [413, 400] width 80 height 38
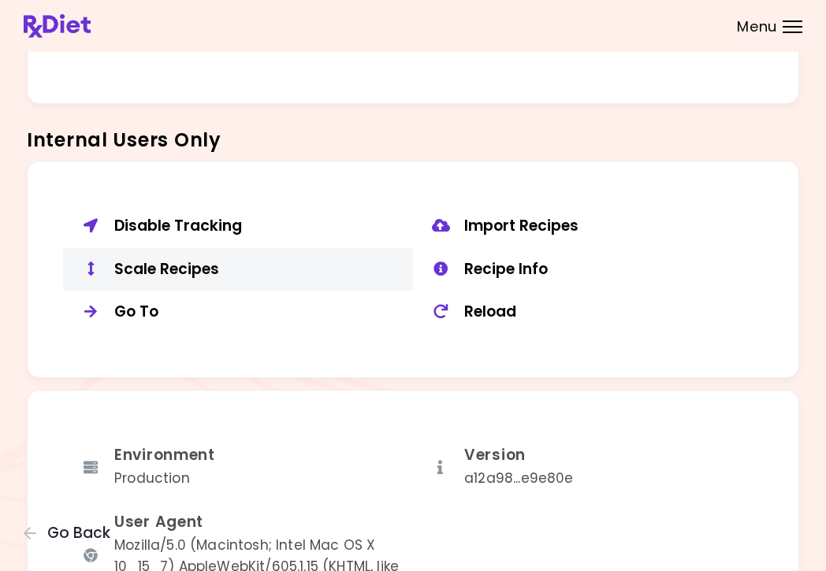
click at [203, 260] on div "Scale Recipes" at bounding box center [257, 270] width 287 height 20
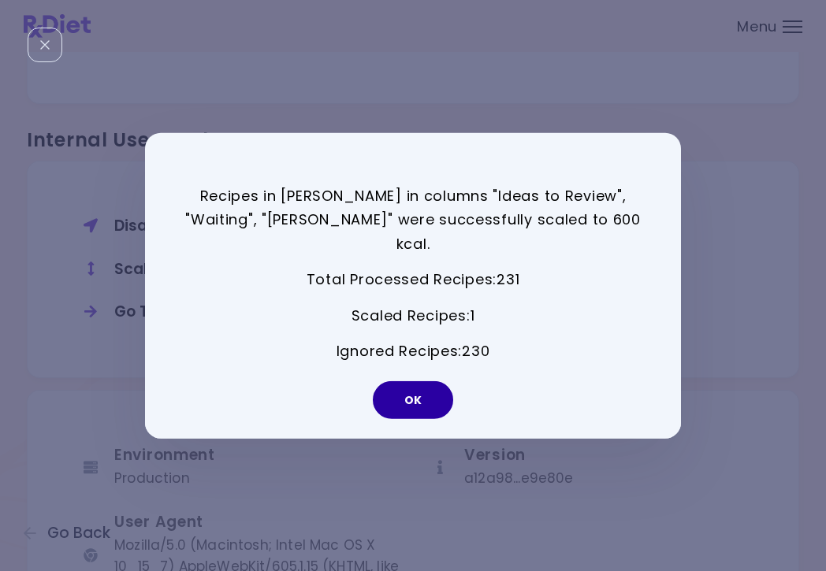
click at [416, 400] on button "OK" at bounding box center [413, 400] width 80 height 38
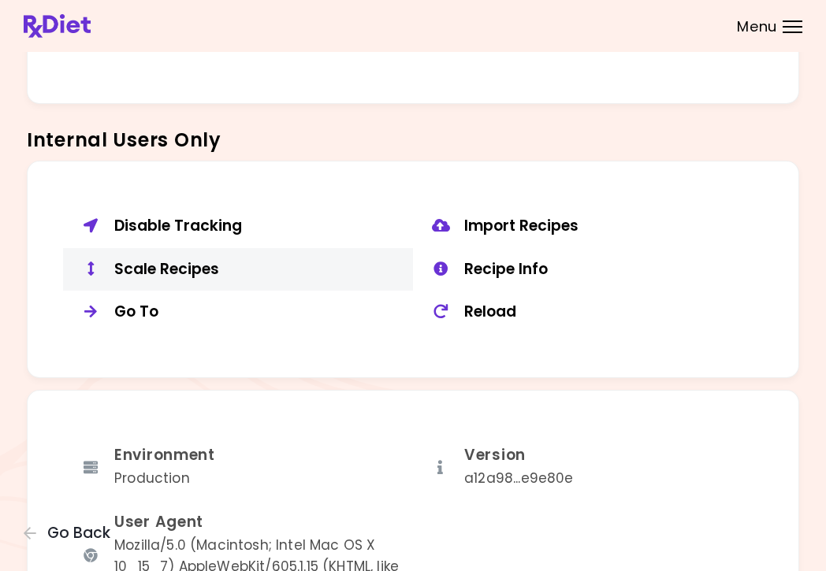
click at [183, 266] on div "Scale Recipes" at bounding box center [257, 270] width 287 height 20
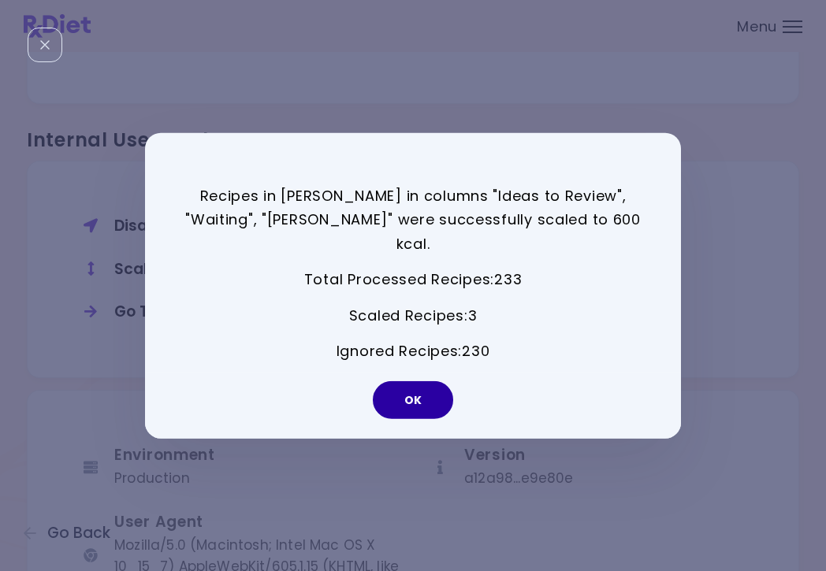
click at [412, 385] on button "OK" at bounding box center [413, 400] width 80 height 38
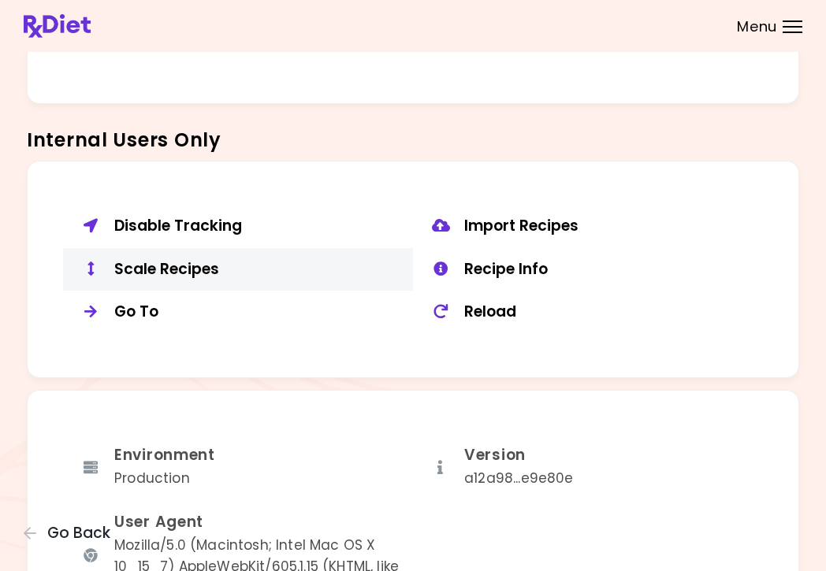
click at [168, 260] on div "Scale Recipes" at bounding box center [257, 270] width 287 height 20
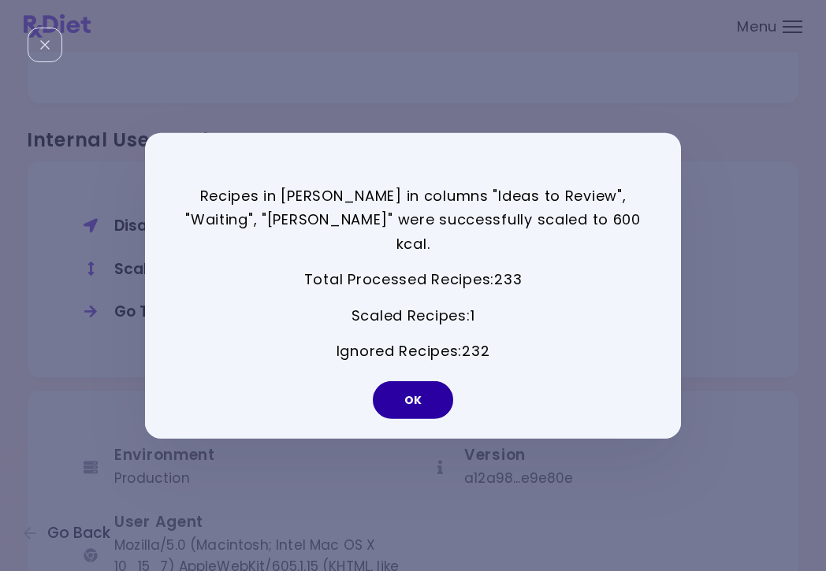
click at [407, 381] on button "OK" at bounding box center [413, 400] width 80 height 38
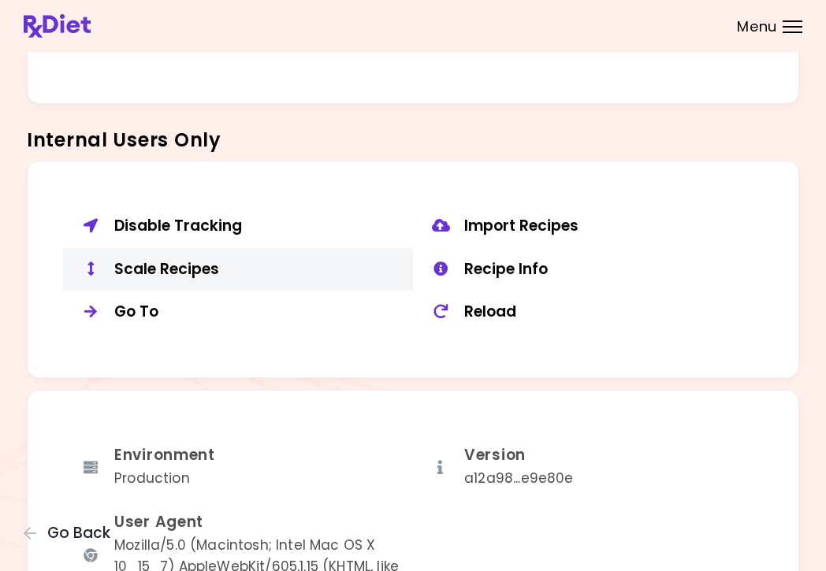
click at [191, 260] on div "Scale Recipes" at bounding box center [257, 270] width 287 height 20
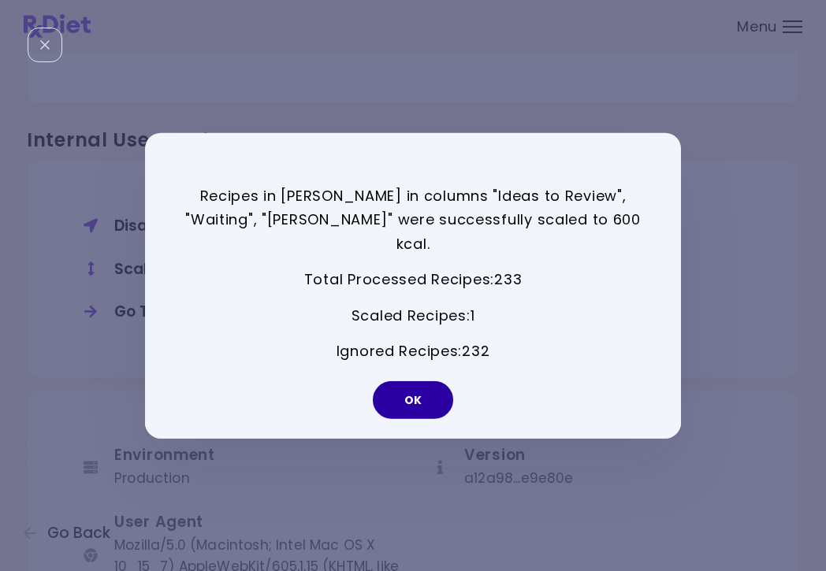
click at [428, 390] on button "OK" at bounding box center [413, 400] width 80 height 38
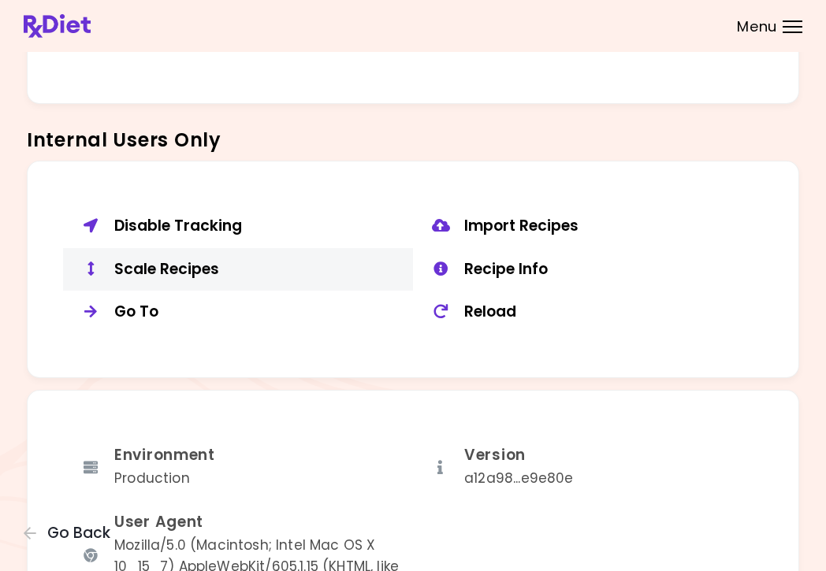
click at [196, 260] on div "Scale Recipes" at bounding box center [257, 270] width 287 height 20
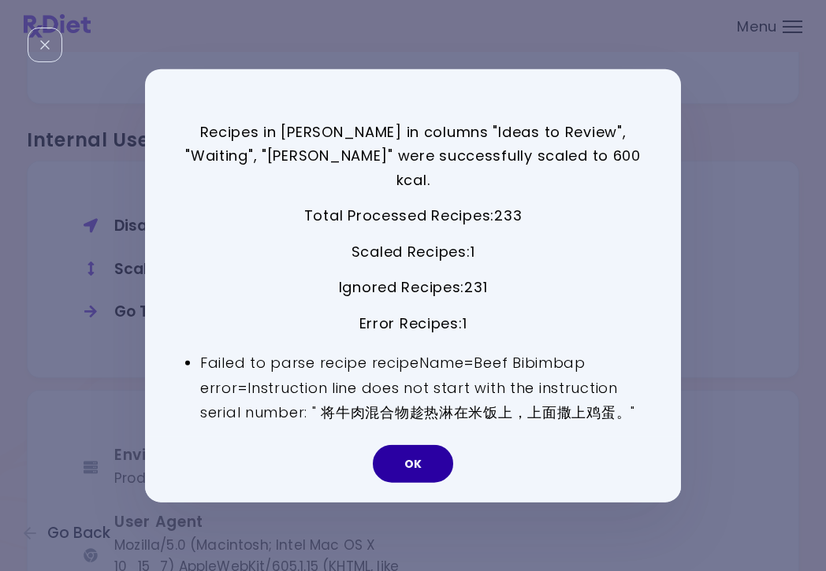
click at [428, 458] on button "OK" at bounding box center [413, 464] width 80 height 38
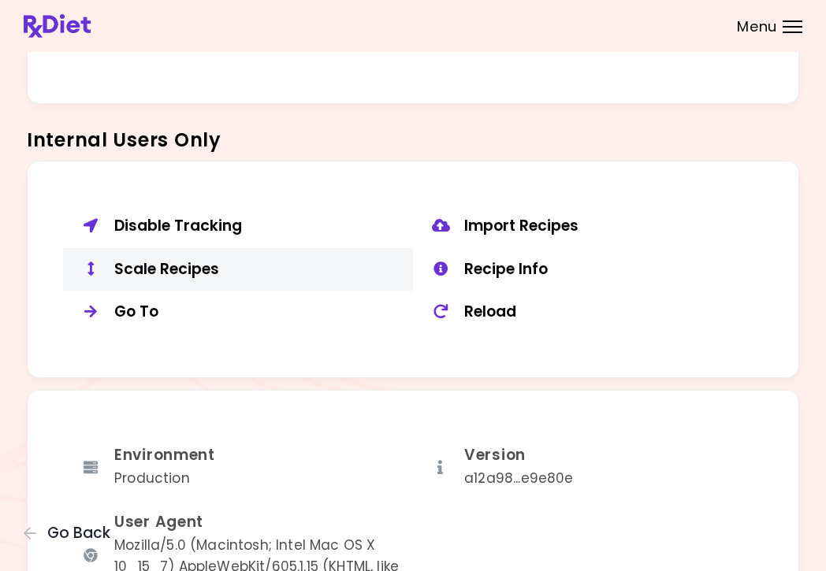
click at [198, 248] on button "Scale Recipes" at bounding box center [238, 269] width 350 height 43
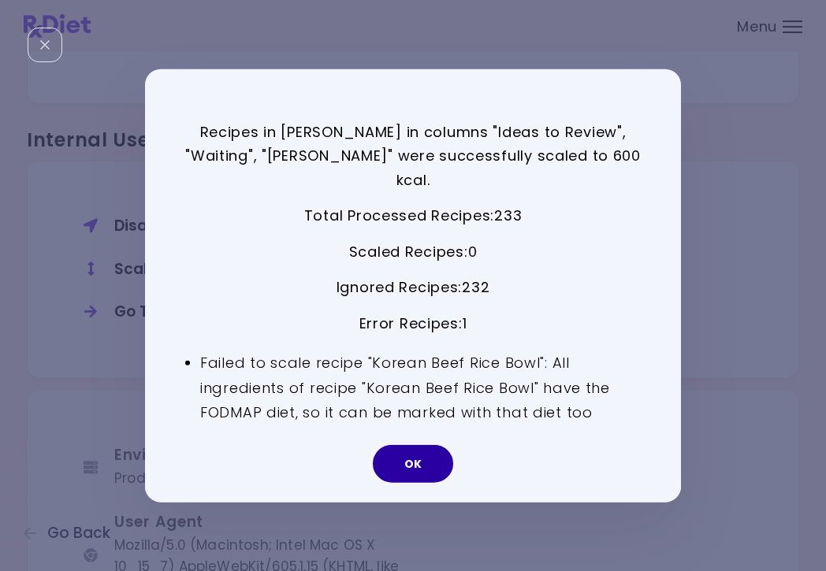
click at [426, 458] on button "OK" at bounding box center [413, 464] width 80 height 38
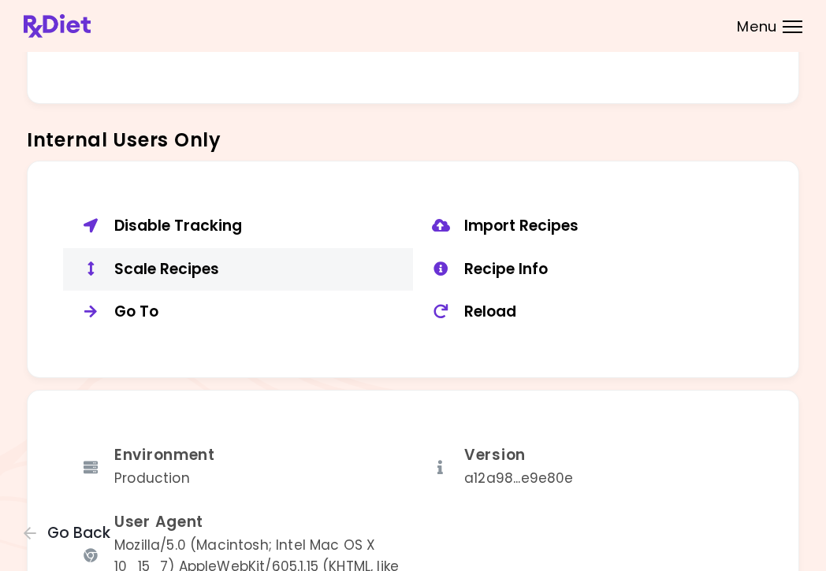
click at [186, 260] on div "Scale Recipes" at bounding box center [257, 270] width 287 height 20
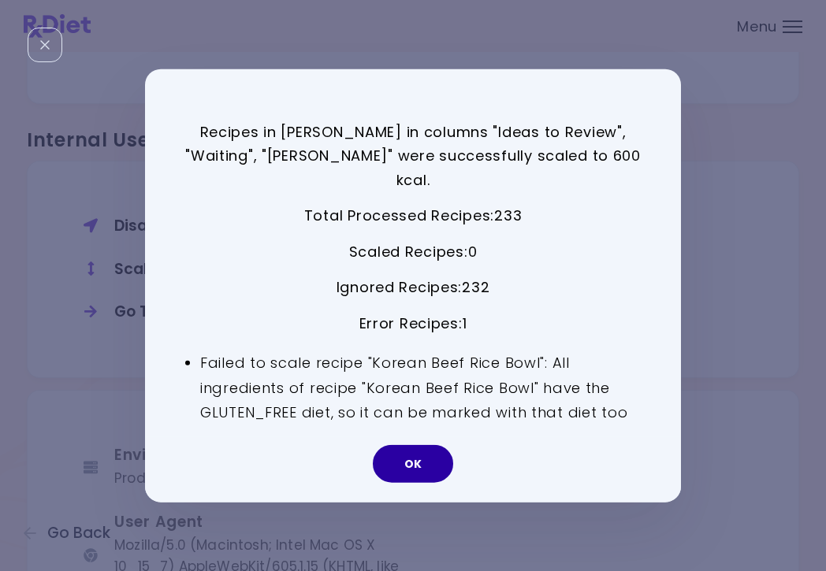
click at [416, 449] on button "OK" at bounding box center [413, 464] width 80 height 38
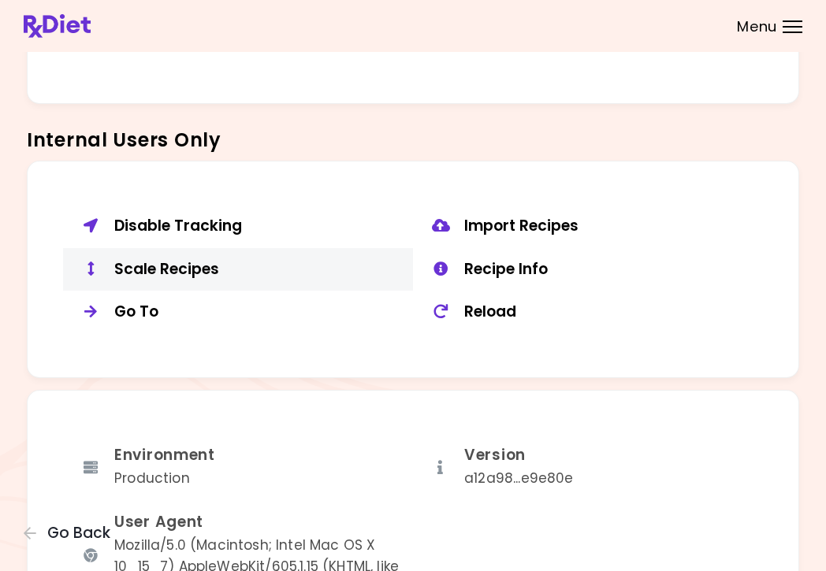
click at [197, 260] on div "Scale Recipes" at bounding box center [257, 270] width 287 height 20
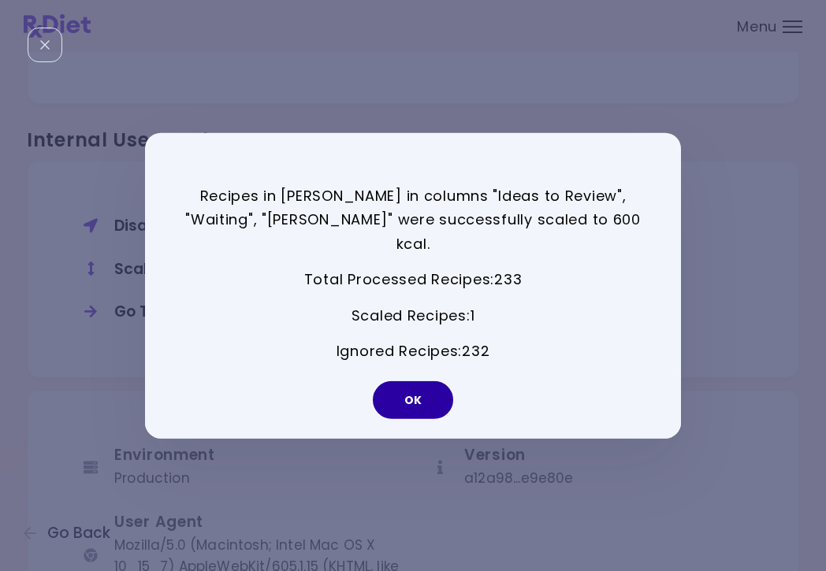
click at [423, 393] on button "OK" at bounding box center [413, 400] width 80 height 38
